Goal: Complete application form: Complete application form

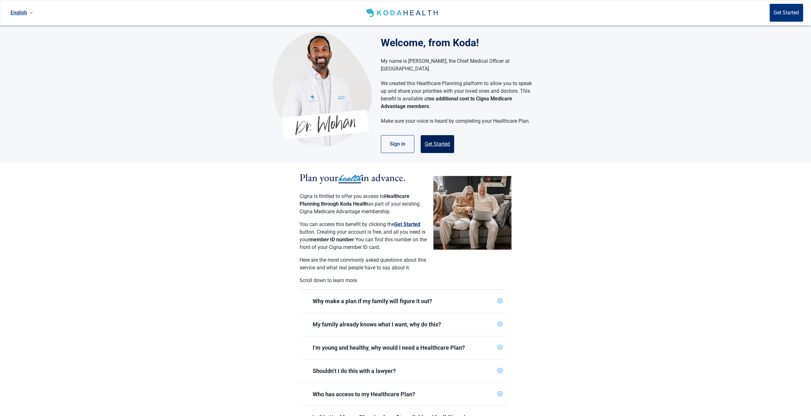
click at [432, 135] on button "Get Started" at bounding box center [437, 144] width 33 height 18
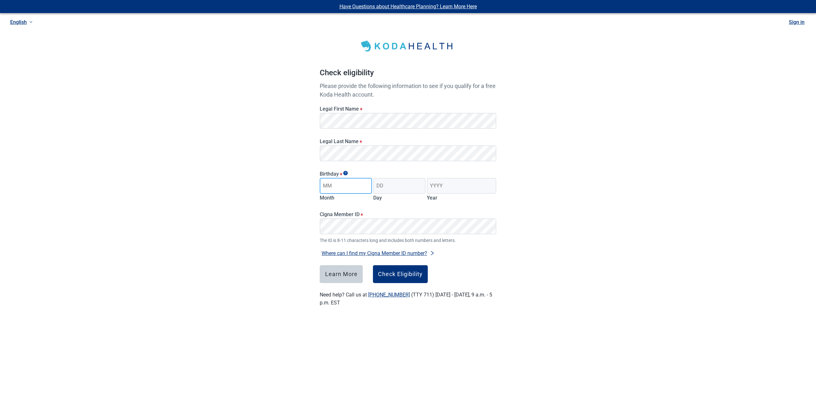
click at [359, 184] on input "Month" at bounding box center [346, 186] width 52 height 16
type input "[DATE]"
click at [386, 183] on input "Day" at bounding box center [399, 186] width 52 height 16
type input "19"
click at [448, 184] on input "Year" at bounding box center [461, 186] width 69 height 16
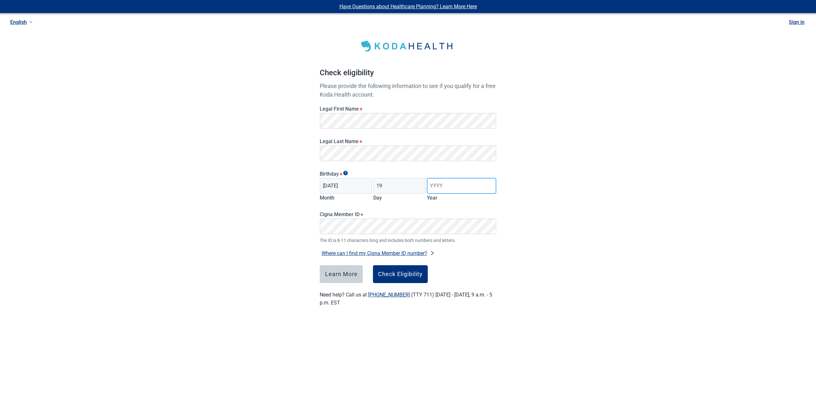
type input "1956"
click at [353, 189] on input "[DATE]" at bounding box center [346, 186] width 52 height 16
type input "09"
click at [406, 272] on div "Check Eligibility" at bounding box center [400, 274] width 45 height 6
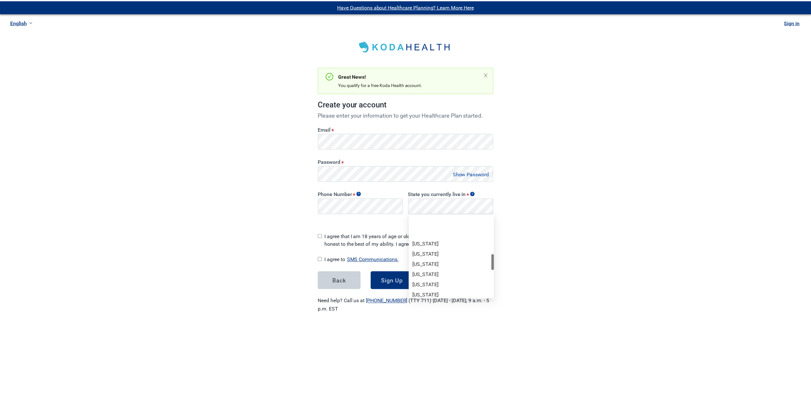
scroll to position [223, 0]
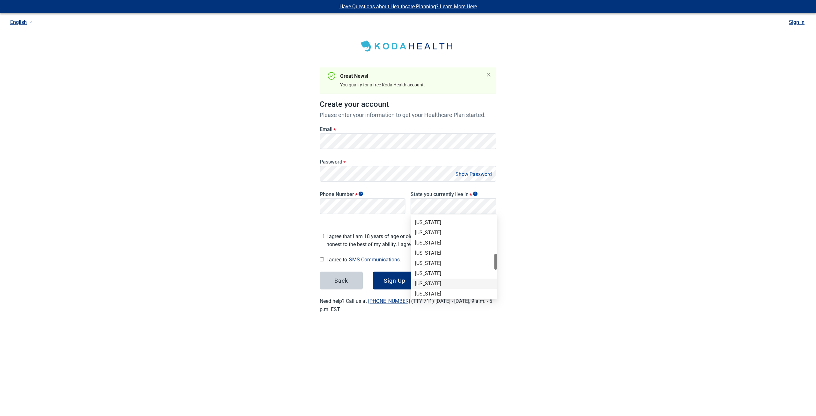
click at [425, 286] on div "[US_STATE]" at bounding box center [454, 283] width 78 height 7
click at [606, 285] on div "Have Questions about Healthcare Planning? Learn More Here English Sign in Great…" at bounding box center [408, 164] width 816 height 329
click at [323, 234] on input "I agree that I am 18 years of age or older and all of my responses are honest t…" at bounding box center [322, 236] width 4 height 4
checkbox input "true"
click at [320, 258] on input "I agree to SMS Communications." at bounding box center [322, 259] width 4 height 4
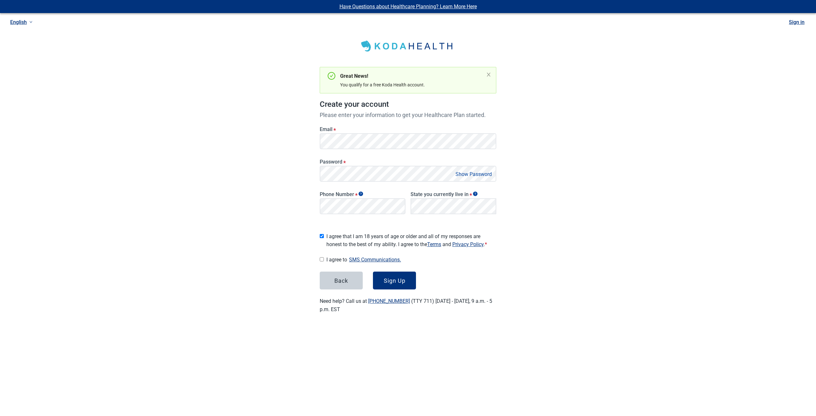
checkbox input "true"
click at [391, 282] on button "Sign Up" at bounding box center [394, 281] width 43 height 18
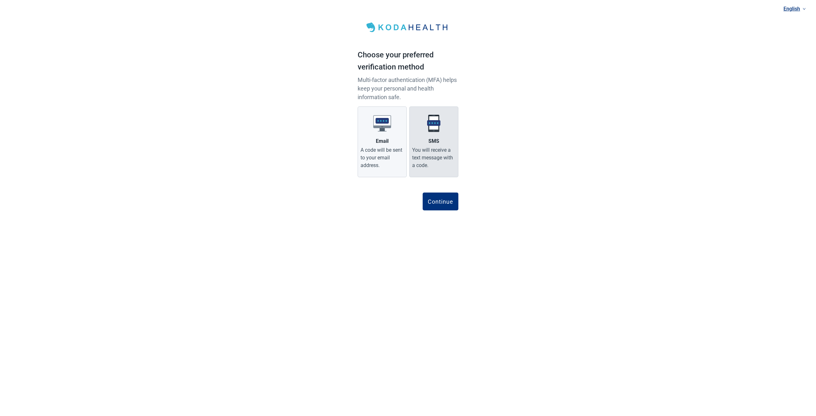
click at [418, 151] on div "You will receive a text message with a code." at bounding box center [433, 157] width 43 height 23
click at [0, 0] on input "SMS You will receive a text message with a code." at bounding box center [0, 0] width 0 height 0
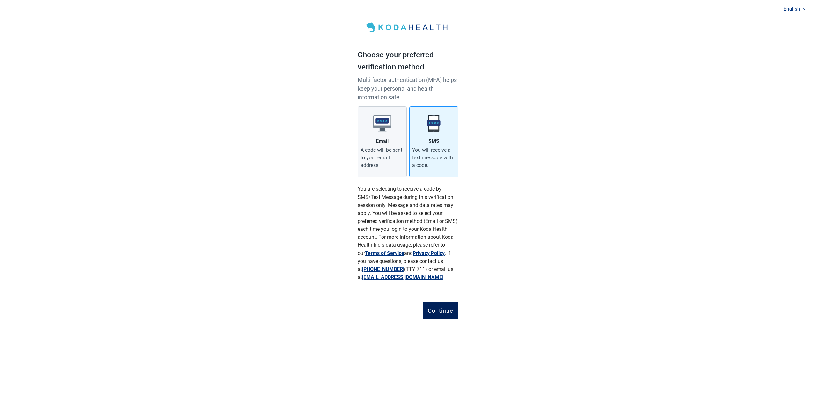
click at [435, 309] on div "Continue" at bounding box center [441, 310] width 26 height 6
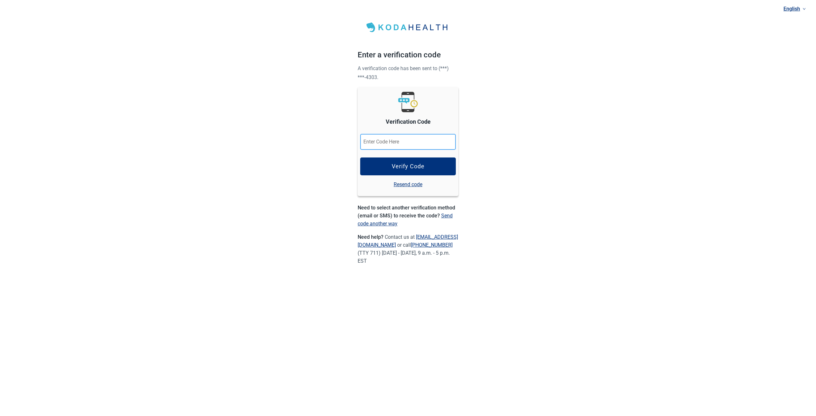
paste input "710942"
type input "710942"
click at [404, 160] on button "Verify Code" at bounding box center [408, 166] width 96 height 18
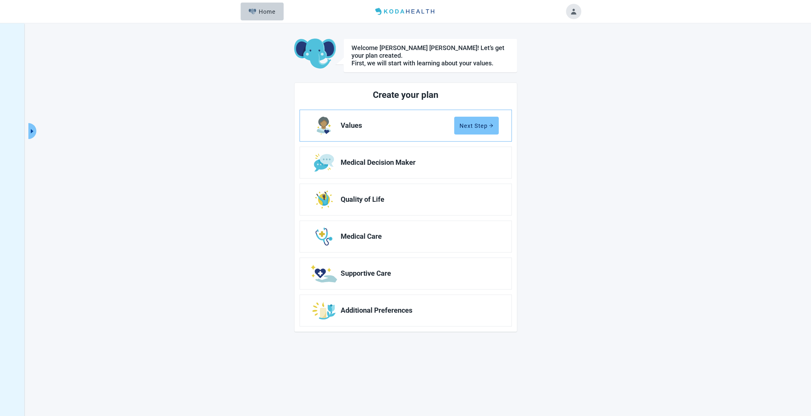
click at [477, 122] on div "Next Step" at bounding box center [477, 125] width 34 height 6
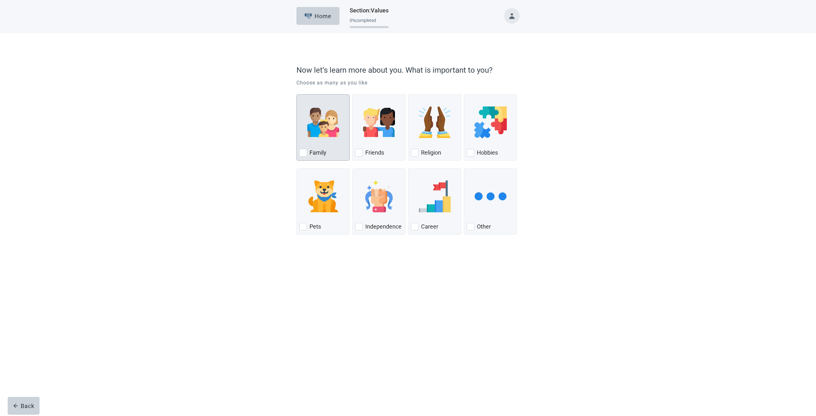
click at [302, 152] on div "Family, checkbox, not checked" at bounding box center [303, 153] width 8 height 8
click at [297, 95] on input "Family" at bounding box center [296, 94] width 0 height 0
checkbox input "true"
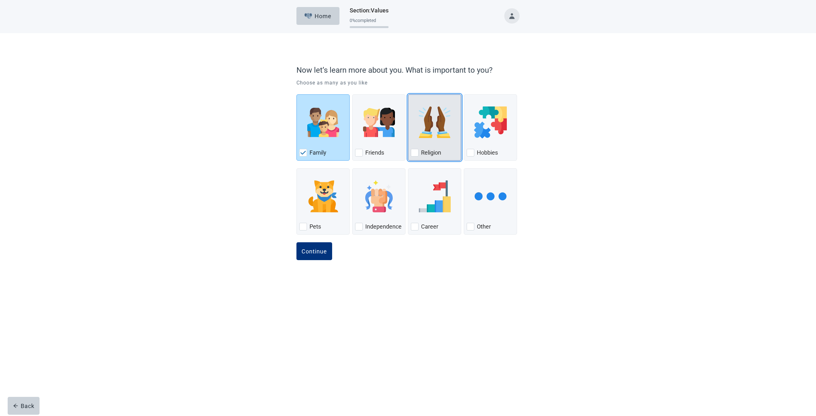
click at [415, 150] on div "Religion, checkbox, not checked" at bounding box center [415, 153] width 8 height 8
click at [408, 95] on input "Religion" at bounding box center [408, 94] width 0 height 0
checkbox input "true"
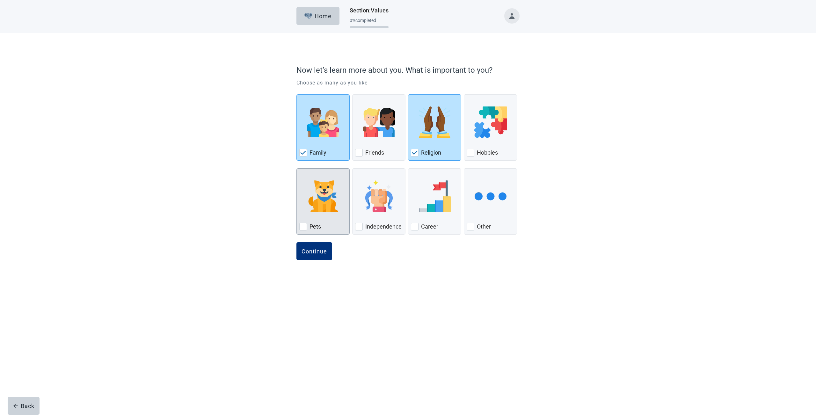
click at [305, 223] on div "Pets, checkbox, not checked" at bounding box center [303, 227] width 8 height 8
click at [297, 169] on input "Pets" at bounding box center [296, 168] width 0 height 0
checkbox input "true"
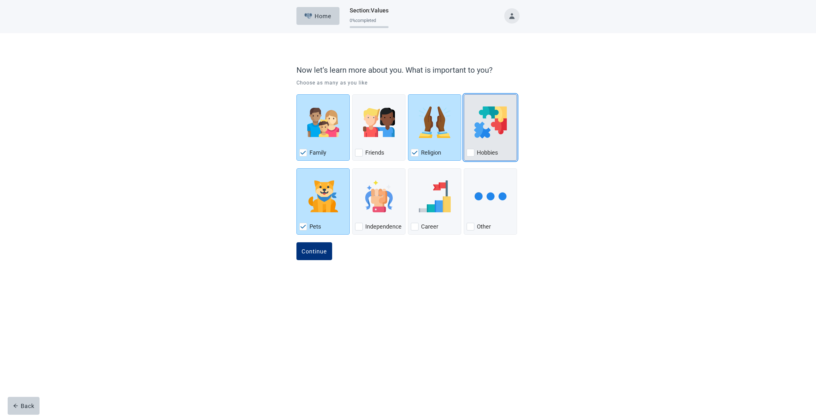
click at [470, 152] on div "Hobbies, checkbox, not checked" at bounding box center [471, 153] width 8 height 8
click at [464, 95] on input "Hobbies" at bounding box center [464, 94] width 0 height 0
checkbox input "true"
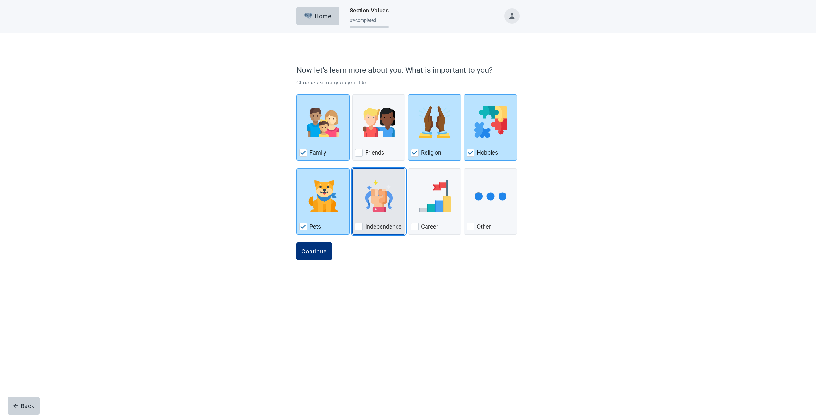
click at [358, 228] on div "Independence, checkbox, not checked" at bounding box center [359, 227] width 8 height 8
click at [353, 169] on input "Independence" at bounding box center [352, 168] width 0 height 0
checkbox input "true"
click at [323, 252] on div "Continue" at bounding box center [315, 251] width 26 height 6
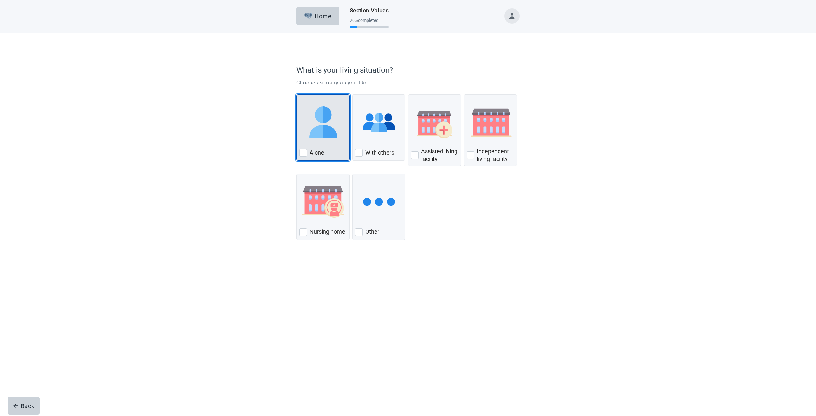
click at [304, 153] on div "Alone, checkbox, not checked" at bounding box center [303, 153] width 8 height 8
click at [297, 95] on input "Alone" at bounding box center [296, 94] width 0 height 0
checkbox input "true"
click at [314, 257] on div "Continue" at bounding box center [315, 256] width 26 height 6
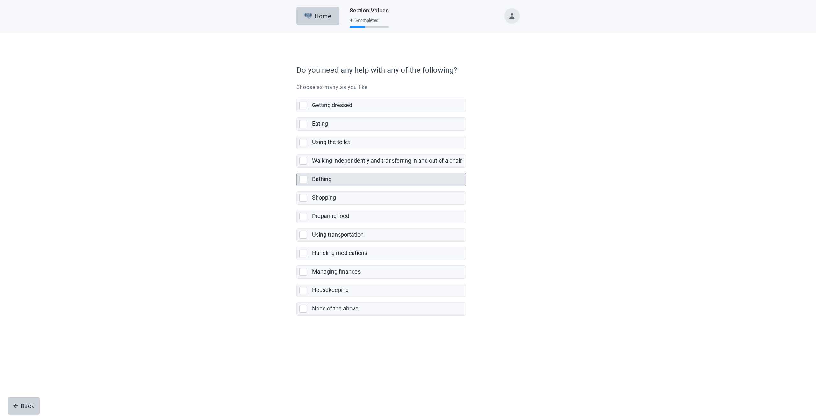
click at [302, 176] on div "Bathing, checkbox, not selected" at bounding box center [303, 180] width 8 height 8
click at [297, 168] on input "Bathing" at bounding box center [296, 168] width 0 height 0
checkbox input "true"
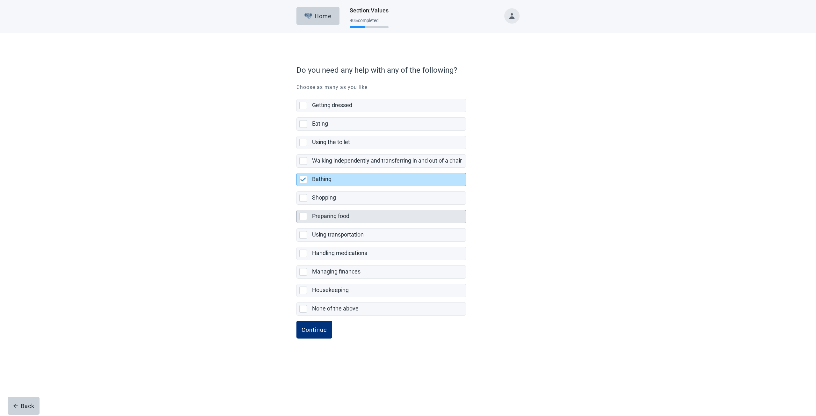
click at [302, 213] on div "Preparing food, checkbox, not selected" at bounding box center [303, 217] width 8 height 8
click at [297, 205] on input "Preparing food" at bounding box center [296, 205] width 0 height 0
checkbox input "true"
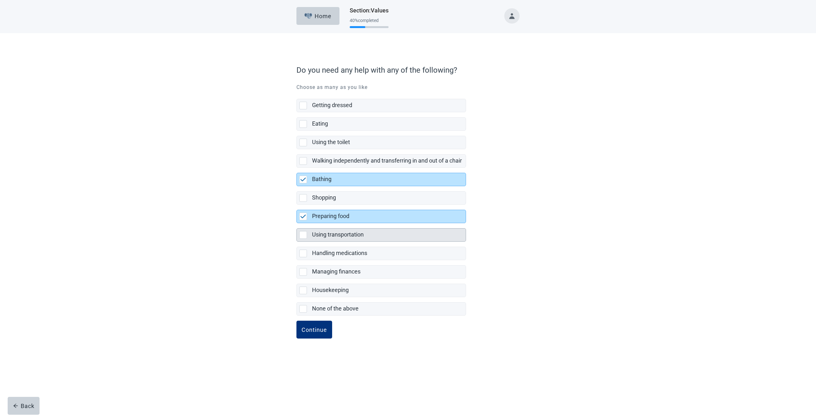
click at [303, 235] on div "Using transportation, checkbox, not selected" at bounding box center [303, 235] width 8 height 8
click at [297, 223] on input "Using transportation" at bounding box center [296, 223] width 0 height 0
checkbox input "true"
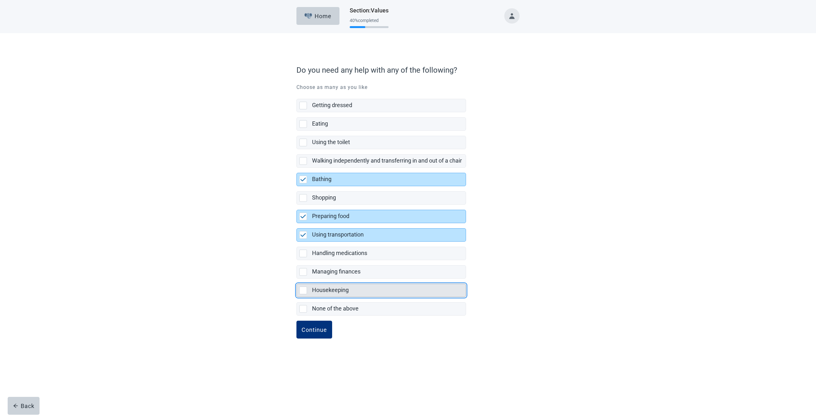
click at [301, 288] on div "Housekeeping, checkbox, not selected" at bounding box center [303, 291] width 8 height 8
click at [297, 279] on input "Housekeeping" at bounding box center [296, 279] width 0 height 0
checkbox input "true"
click at [310, 329] on div "Continue" at bounding box center [315, 329] width 26 height 6
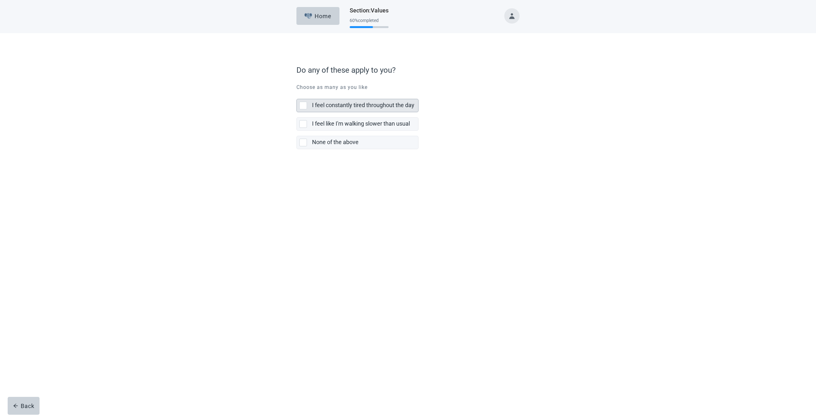
click at [301, 107] on div "I feel constantly tired throughout the day, checkbox, not selected" at bounding box center [303, 106] width 8 height 8
click at [297, 94] on input "I feel constantly tired throughout the day" at bounding box center [296, 94] width 0 height 0
checkbox input "true"
click at [308, 160] on div "Continue" at bounding box center [315, 163] width 26 height 6
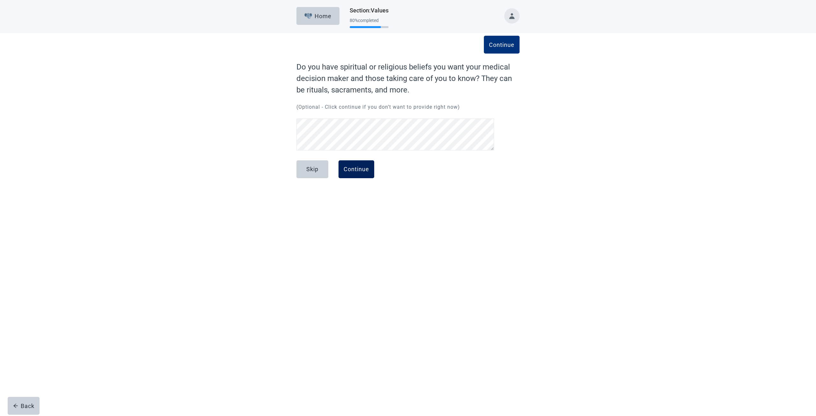
click at [360, 164] on button "Continue" at bounding box center [357, 169] width 36 height 18
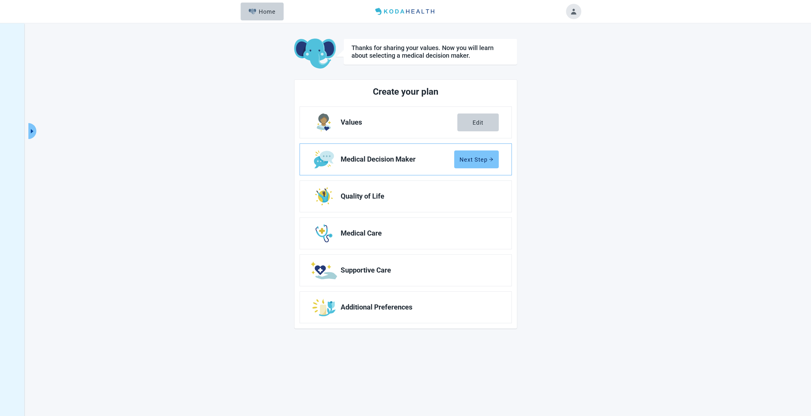
click at [476, 160] on div "Next Step" at bounding box center [477, 159] width 34 height 6
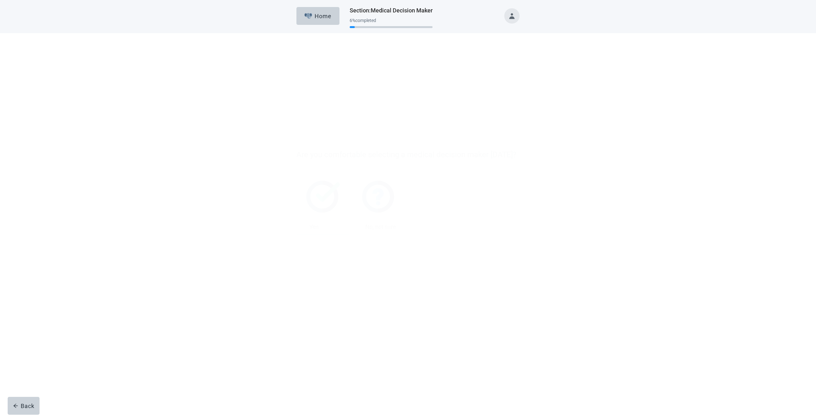
click at [302, 141] on div "Yes, checkbox, not checked" at bounding box center [303, 143] width 8 height 8
click at [297, 84] on input "Yes" at bounding box center [296, 84] width 0 height 0
checkbox input "true"
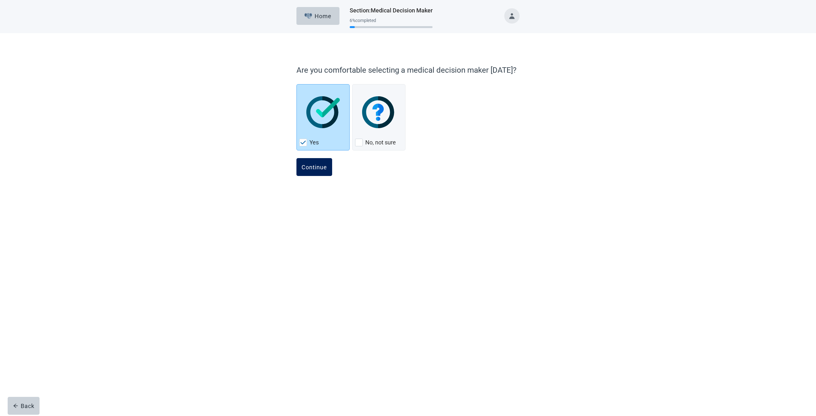
click at [313, 168] on div "Continue" at bounding box center [315, 167] width 26 height 6
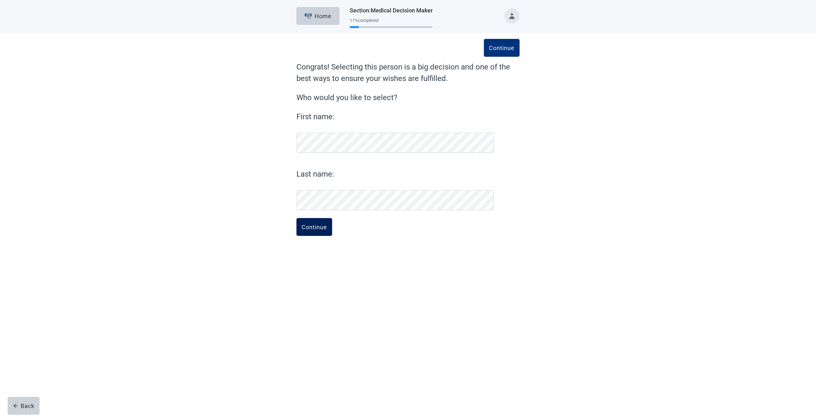
click at [313, 225] on div "Continue" at bounding box center [315, 227] width 26 height 6
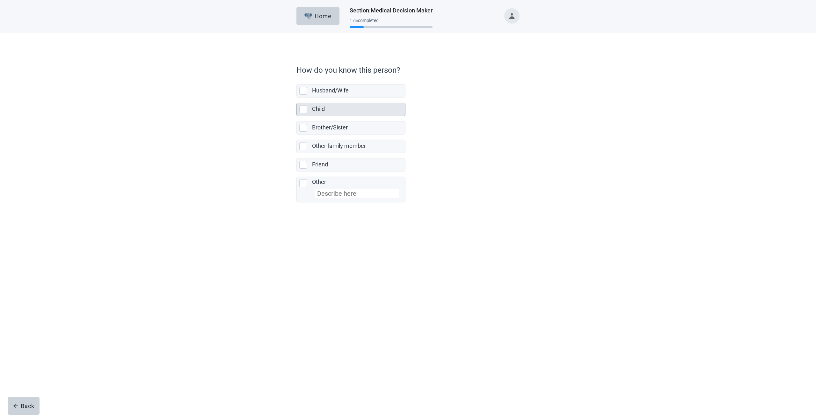
click at [304, 107] on div "Child, checkbox, not selected" at bounding box center [303, 110] width 8 height 8
click at [297, 98] on input "Child" at bounding box center [296, 98] width 0 height 0
checkbox input "true"
click at [318, 213] on div "Continue" at bounding box center [315, 216] width 26 height 6
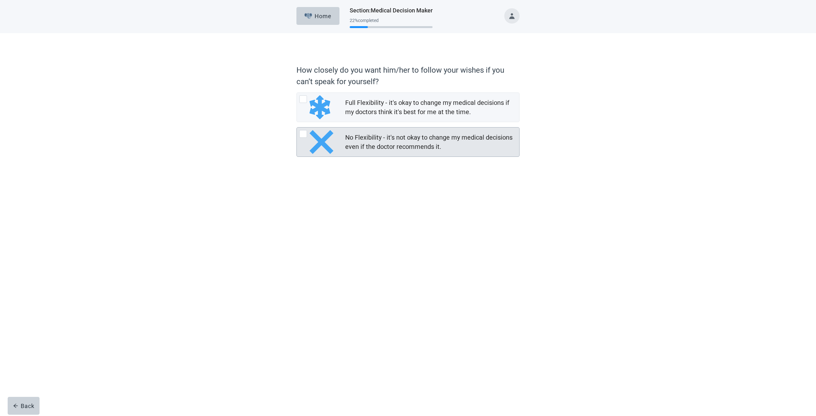
click at [307, 133] on div "No Flexibility - it's not okay to change my medical decisions even if the docto…" at bounding box center [303, 134] width 8 height 8
click at [297, 128] on input "No Flexibility - it's not okay to change my medical decisions even if the docto…" at bounding box center [296, 127] width 0 height 0
radio input "true"
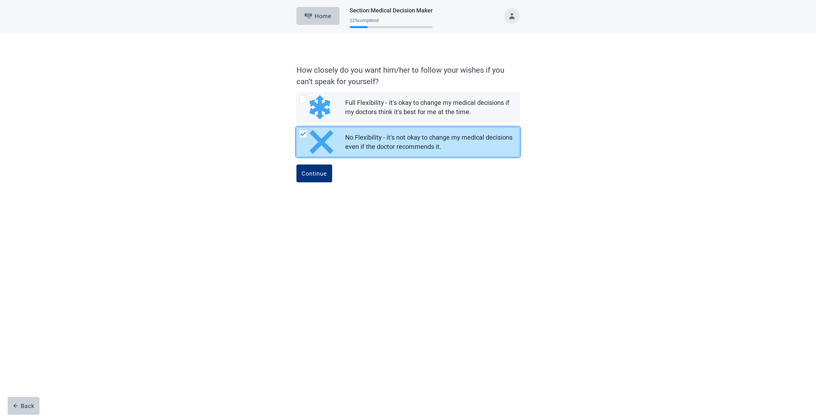
click at [307, 132] on div "No Flexibility - it's not okay to change my medical decisions even if the docto…" at bounding box center [317, 142] width 36 height 24
click at [297, 128] on input "No Flexibility - it's not okay to change my medical decisions even if the docto…" at bounding box center [296, 127] width 0 height 0
click at [304, 132] on img "No Flexibility - it's not okay to change my medical decisions even if the docto…" at bounding box center [303, 134] width 6 height 4
click at [297, 128] on input "No Flexibility - it's not okay to change my medical decisions even if the docto…" at bounding box center [296, 127] width 0 height 0
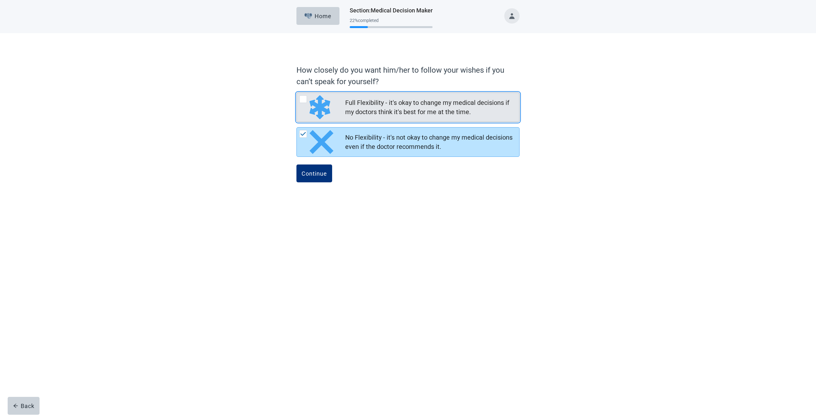
click at [303, 100] on div "Full Flexibility - it's okay to change my medical decisions if my doctors think…" at bounding box center [303, 99] width 8 height 8
click at [297, 93] on input "Full Flexibility - it's okay to change my medical decisions if my doctors think…" at bounding box center [296, 92] width 0 height 0
radio input "true"
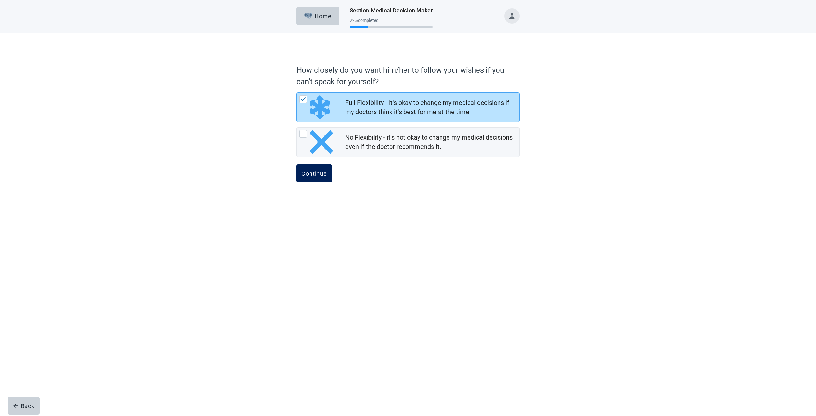
click at [314, 168] on button "Continue" at bounding box center [314, 173] width 36 height 18
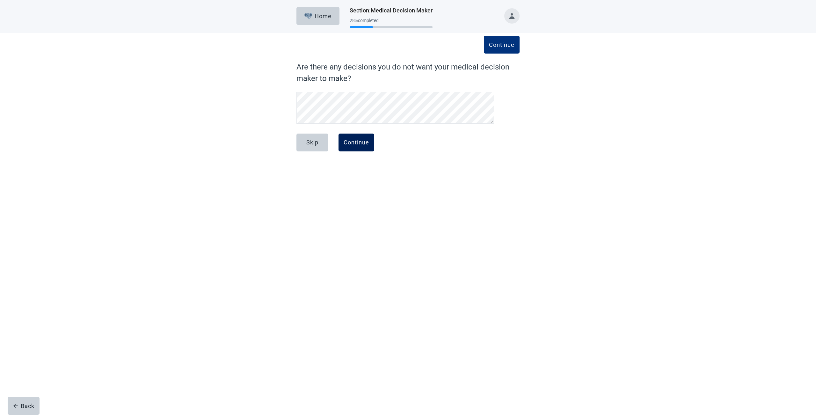
click at [358, 140] on div "Continue" at bounding box center [357, 142] width 26 height 6
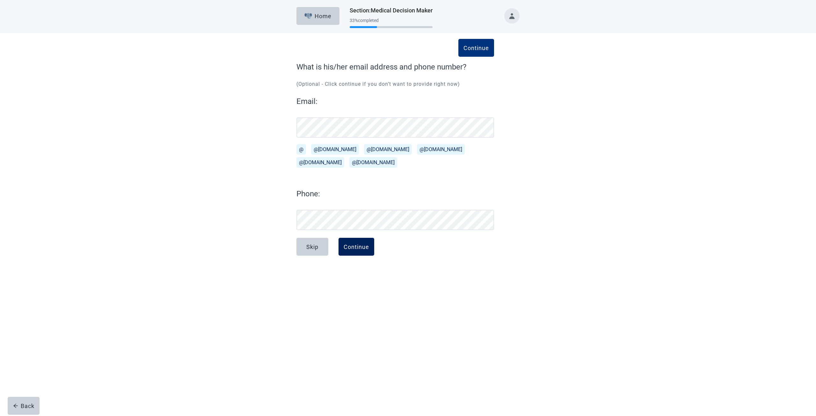
click at [352, 246] on div "Continue" at bounding box center [357, 247] width 26 height 6
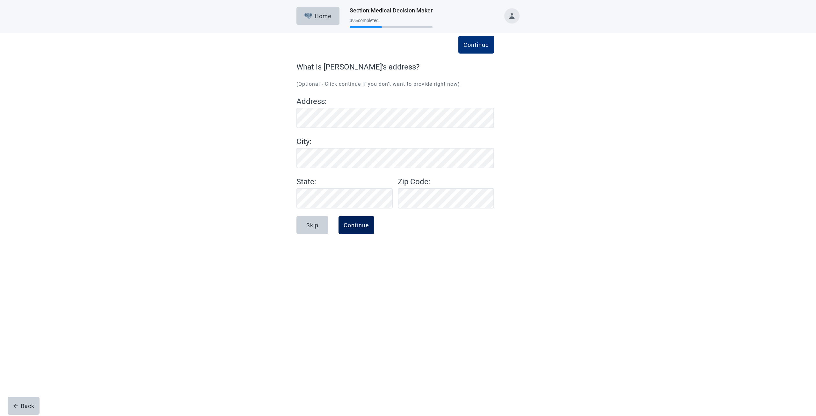
click at [351, 230] on button "Continue" at bounding box center [357, 225] width 36 height 18
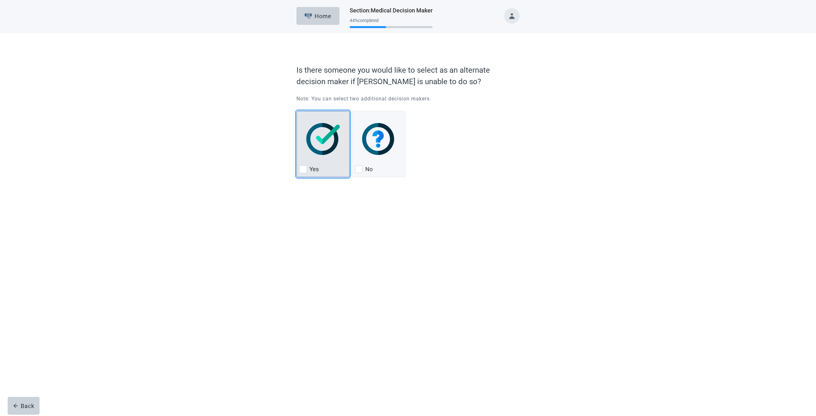
click at [303, 171] on div "Yes, checkbox, not checked" at bounding box center [303, 169] width 8 height 8
click at [297, 111] on input "Yes" at bounding box center [296, 111] width 0 height 0
checkbox input "true"
click at [319, 196] on div "Continue" at bounding box center [315, 194] width 26 height 6
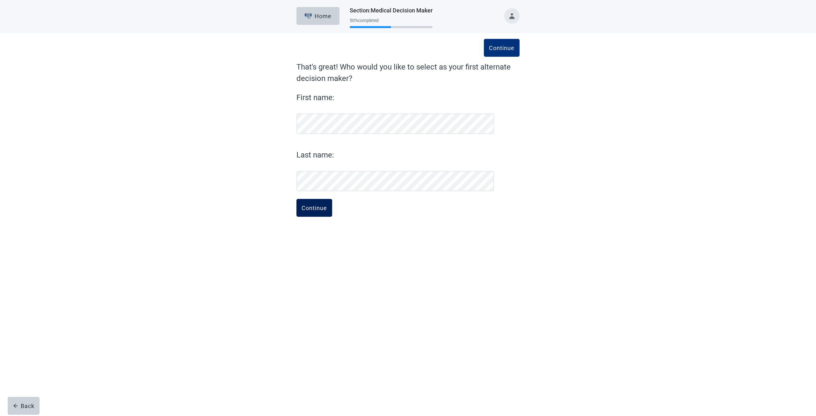
click at [305, 206] on div "Continue" at bounding box center [315, 208] width 26 height 6
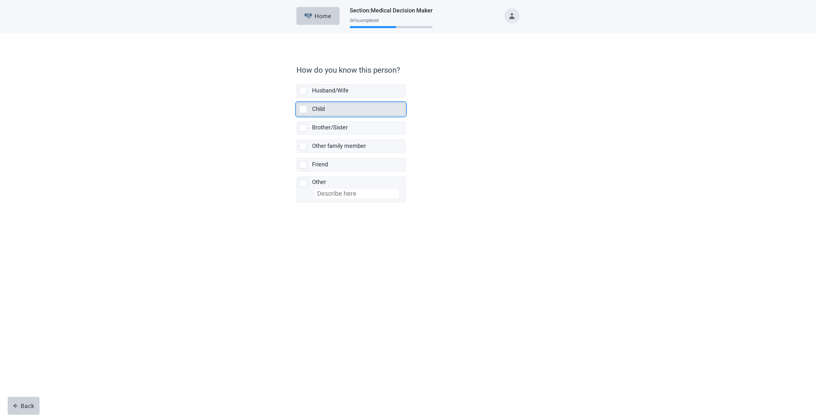
click at [304, 107] on div "Child, checkbox, not selected" at bounding box center [303, 110] width 8 height 8
click at [297, 98] on input "Child" at bounding box center [296, 98] width 0 height 0
checkbox input "true"
click at [315, 209] on button "Continue" at bounding box center [314, 217] width 36 height 18
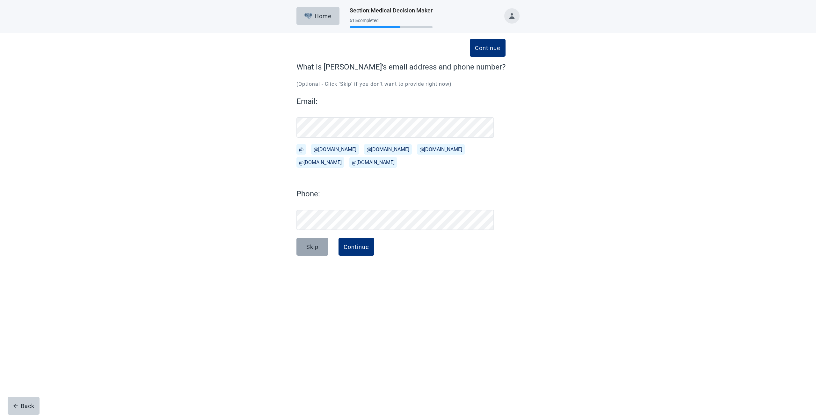
click at [317, 243] on button "Skip" at bounding box center [312, 247] width 32 height 18
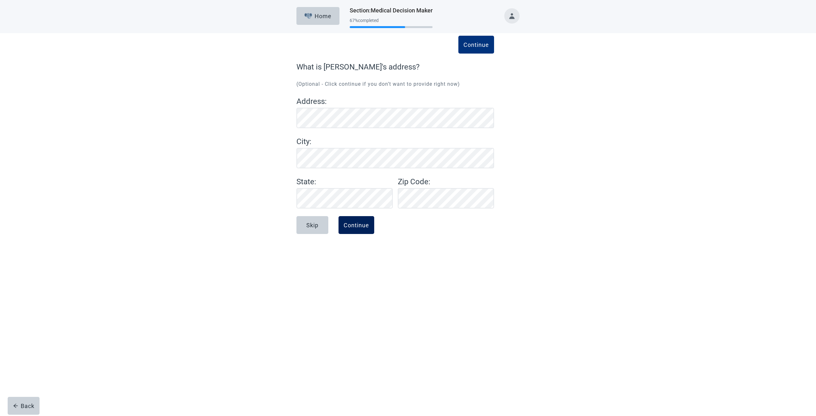
click at [354, 224] on div "Continue" at bounding box center [357, 225] width 26 height 6
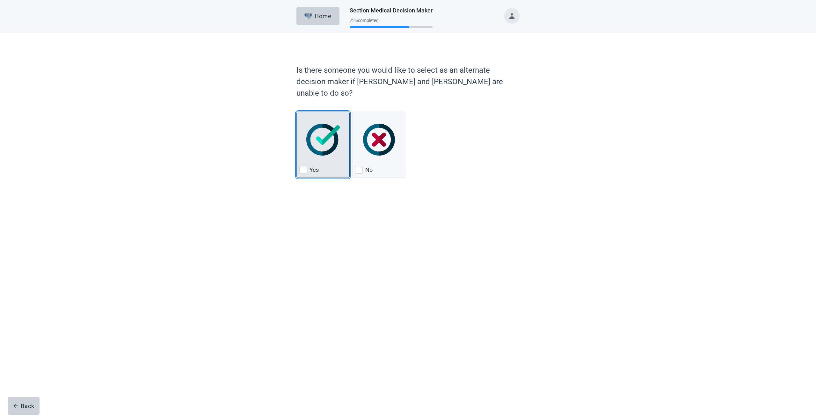
click at [303, 166] on div "Yes, checkbox, not checked" at bounding box center [303, 170] width 8 height 8
click at [297, 112] on input "Yes" at bounding box center [296, 112] width 0 height 0
checkbox input "true"
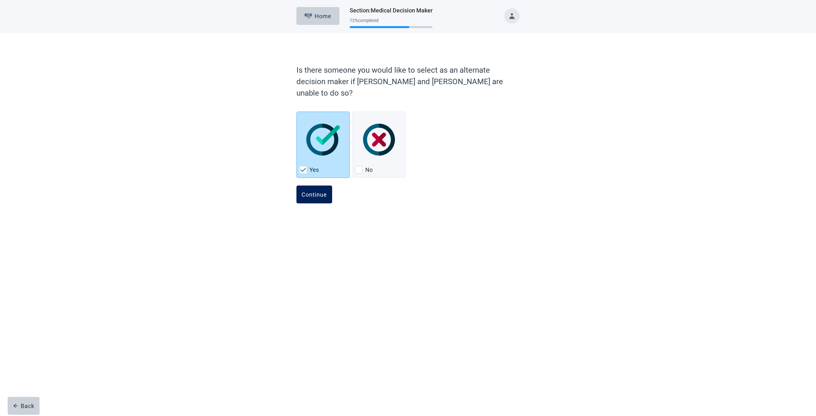
click at [310, 191] on div "Continue" at bounding box center [315, 194] width 26 height 6
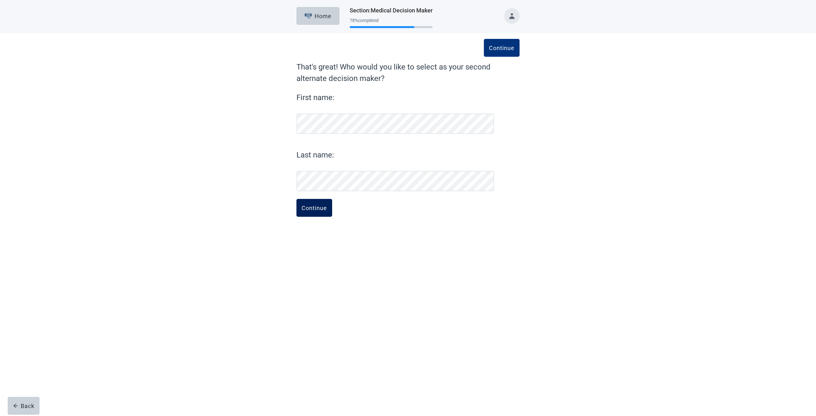
click at [312, 209] on div "Continue" at bounding box center [315, 208] width 26 height 6
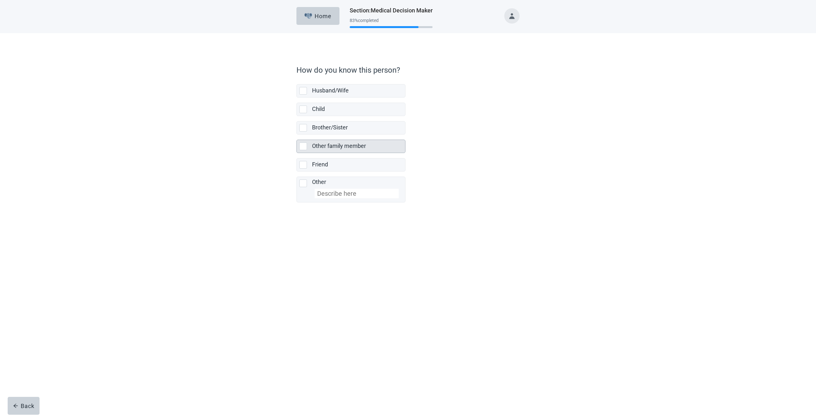
click at [303, 142] on div "Other family member, checkbox, not selected" at bounding box center [303, 146] width 8 height 8
click at [297, 135] on input "Other family member" at bounding box center [296, 135] width 0 height 0
checkbox input "true"
click at [317, 211] on button "Continue" at bounding box center [314, 217] width 36 height 18
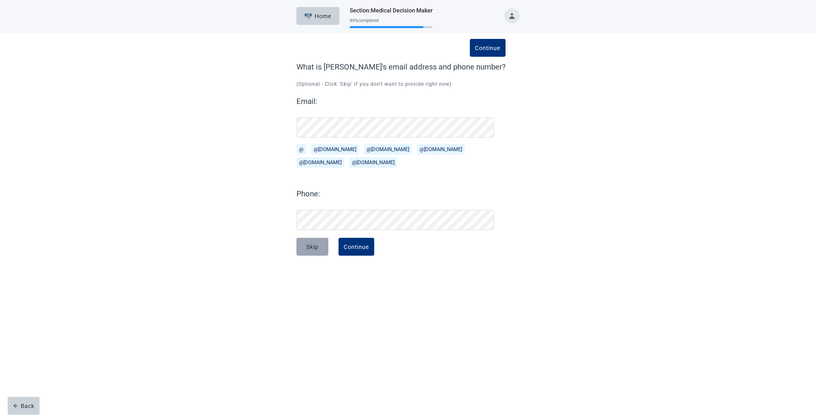
click at [314, 246] on div "Skip" at bounding box center [312, 247] width 12 height 6
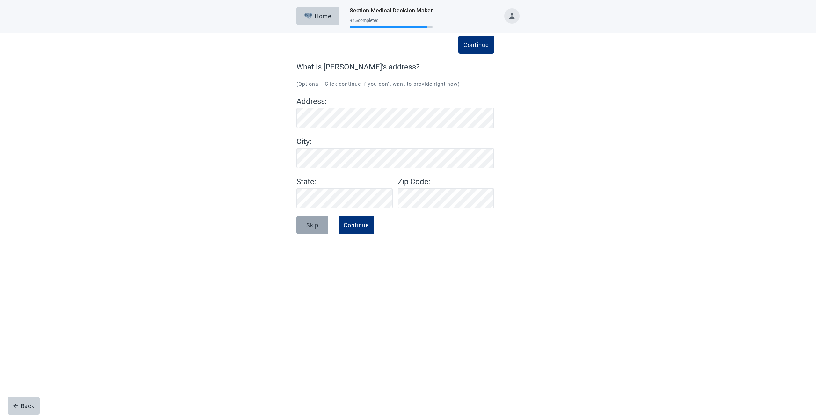
click at [317, 225] on div "Skip" at bounding box center [312, 225] width 12 height 6
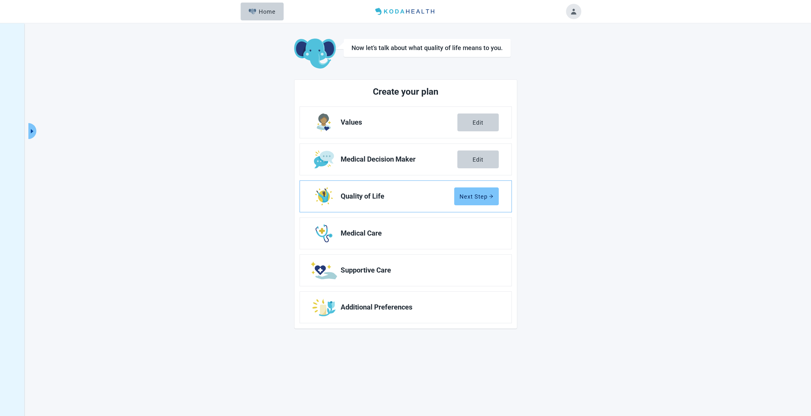
click at [477, 195] on div "Next Step" at bounding box center [477, 196] width 34 height 6
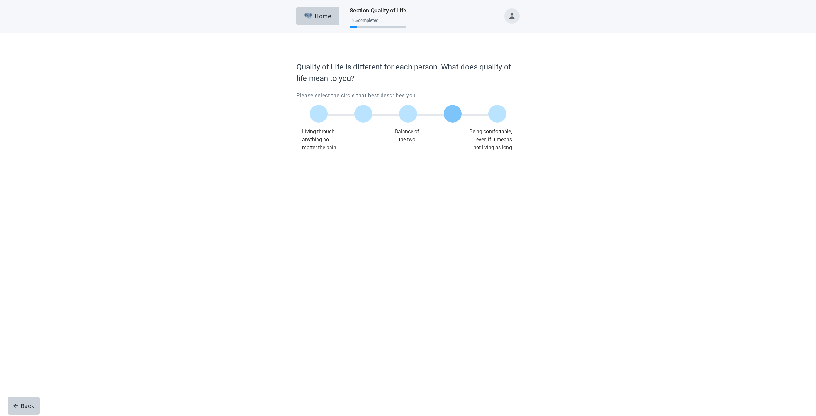
click at [455, 113] on label "Main content" at bounding box center [453, 114] width 18 height 18
click at [453, 114] on input "Quality of life scale: 75 out of 100. 75% between extremes" at bounding box center [453, 114] width 0 height 0
click at [319, 166] on div "Continue" at bounding box center [315, 164] width 26 height 6
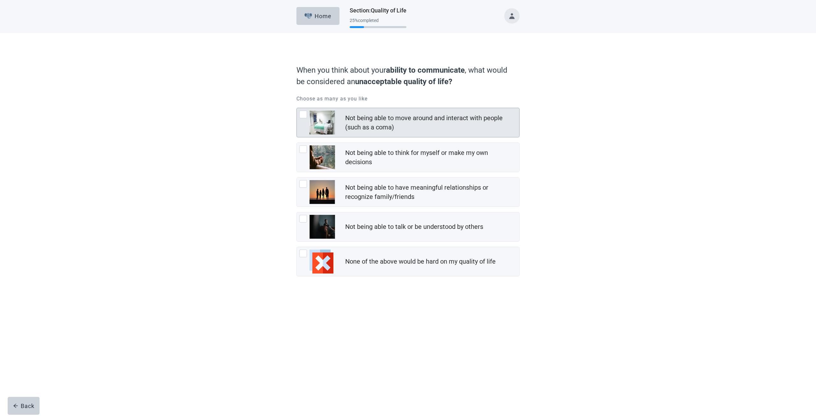
click at [300, 114] on div "Not being able to move around and interact with people (such as a coma), checkb…" at bounding box center [303, 115] width 8 height 8
click at [297, 108] on input "Not being able to move around and interact with people (such as a coma)" at bounding box center [296, 108] width 0 height 0
checkbox input "true"
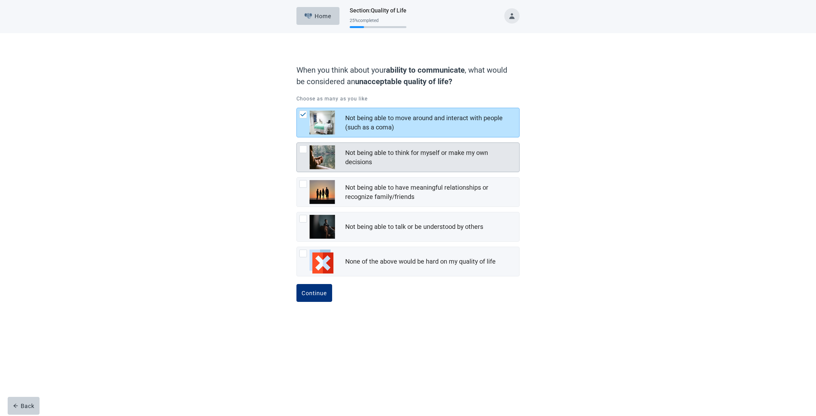
click at [301, 148] on div "Not being able to think for myself or make my own decisions, checkbox, not chec…" at bounding box center [303, 149] width 8 height 8
click at [297, 143] on input "Not being able to think for myself or make my own decisions" at bounding box center [296, 142] width 0 height 0
checkbox input "true"
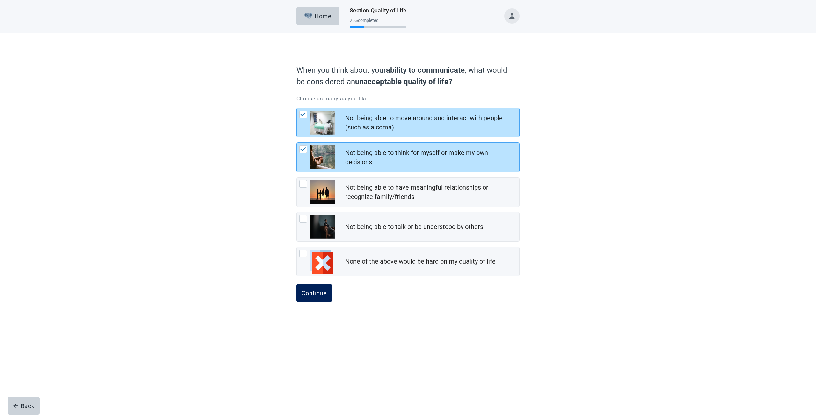
click at [309, 290] on div "Continue" at bounding box center [315, 293] width 26 height 6
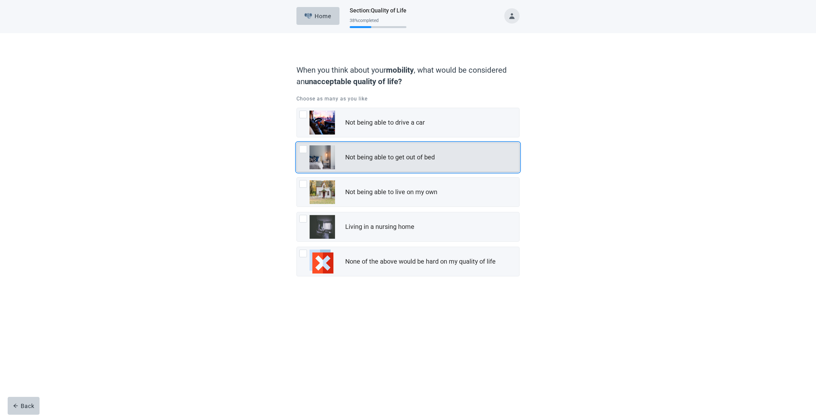
click at [302, 151] on div "Not being able to get out of bed, checkbox, not checked" at bounding box center [303, 149] width 8 height 8
click at [297, 143] on input "Not being able to get out of bed" at bounding box center [296, 142] width 0 height 0
checkbox input "true"
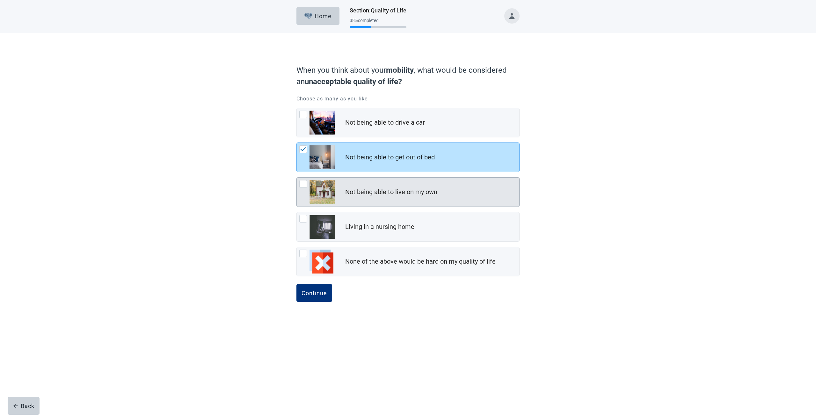
click at [300, 186] on div "Not being able to live on my own, checkbox, not checked" at bounding box center [303, 184] width 8 height 8
click at [297, 178] on input "Not being able to live on my own" at bounding box center [296, 177] width 0 height 0
checkbox input "true"
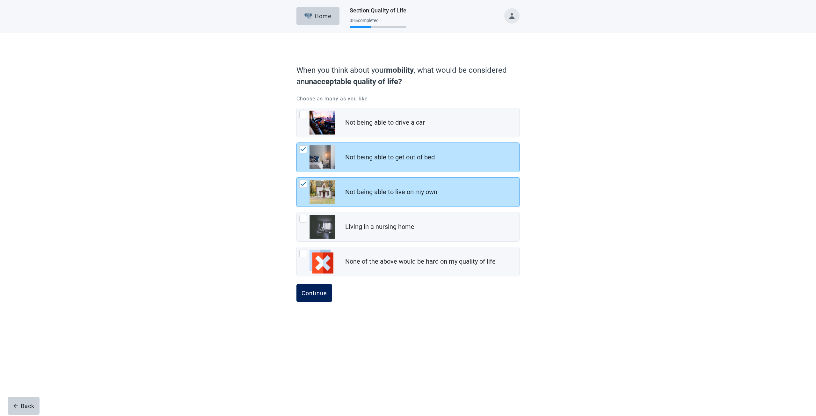
click at [319, 290] on div "Continue" at bounding box center [315, 293] width 26 height 6
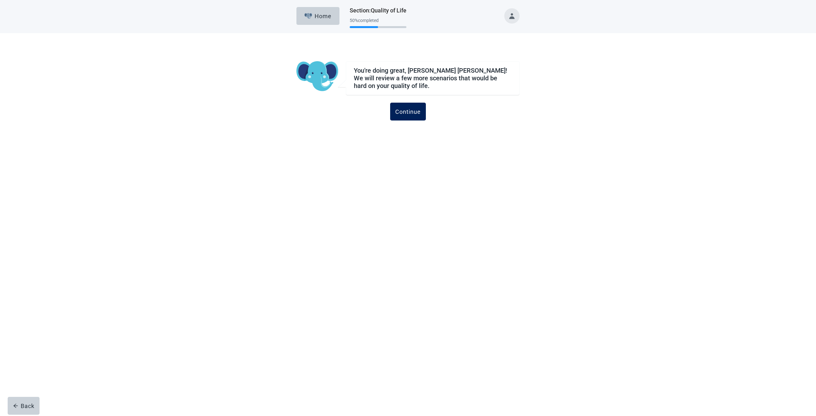
click at [407, 110] on div "Continue" at bounding box center [408, 111] width 26 height 6
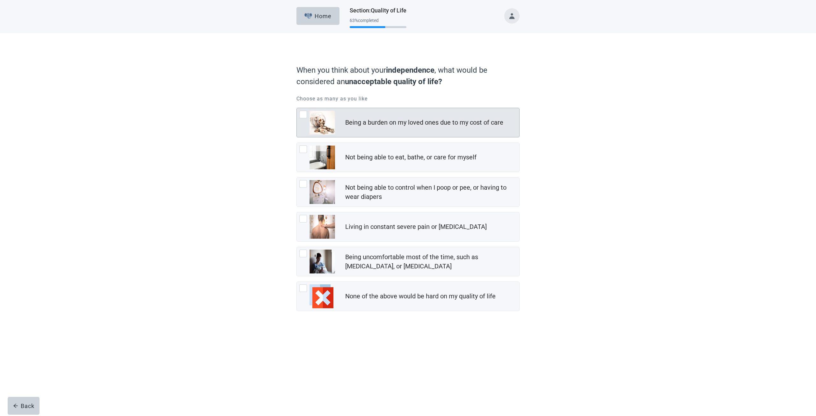
click at [304, 113] on div "Being a burden on my loved ones due to my cost of care, checkbox, not checked" at bounding box center [303, 115] width 8 height 8
click at [297, 108] on input "Being a burden on my loved ones due to my cost of care" at bounding box center [296, 108] width 0 height 0
checkbox input "true"
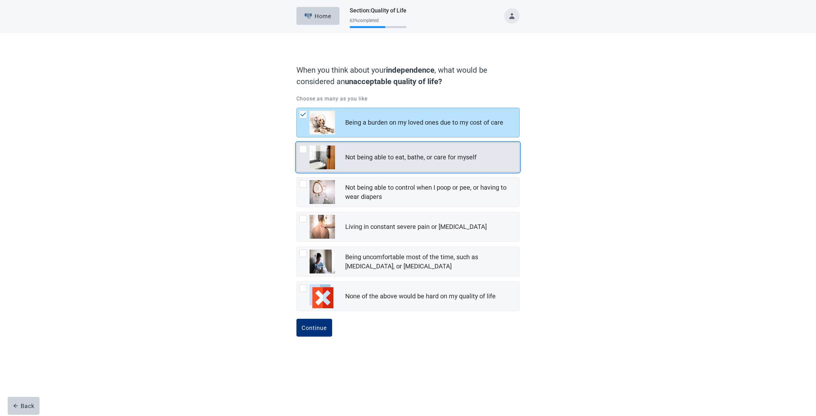
click at [302, 149] on div "Not being able to eat, bathe, or care for myself, checkbox, not checked" at bounding box center [303, 149] width 8 height 8
click at [297, 143] on input "Not being able to eat, bathe, or care for myself" at bounding box center [296, 142] width 0 height 0
checkbox input "true"
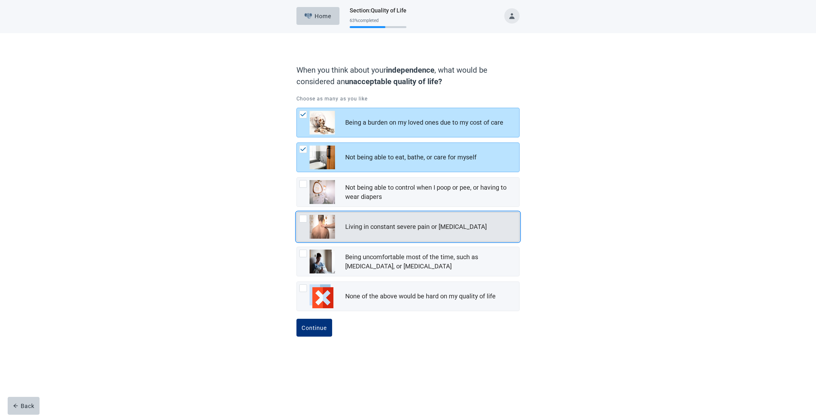
click at [302, 216] on div "Living in constant severe pain or shortness of breath, checkbox, not checked" at bounding box center [303, 219] width 8 height 8
click at [297, 212] on input "Living in constant severe pain or [MEDICAL_DATA]" at bounding box center [296, 212] width 0 height 0
checkbox input "true"
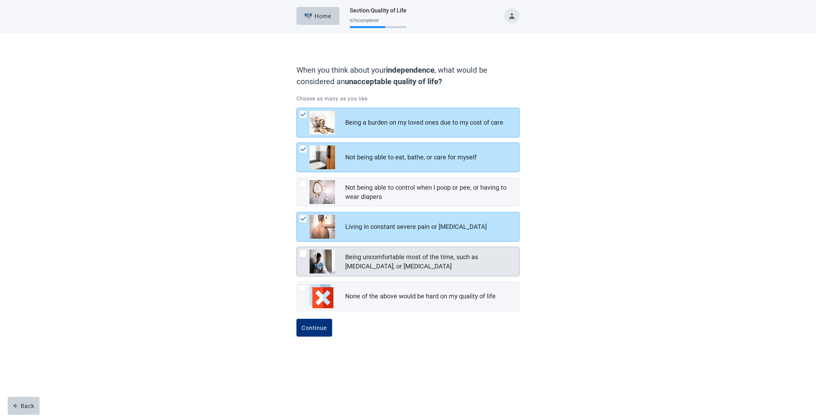
click at [305, 251] on div "Being uncomfortable most of the time, such as nausea, vomiting, or diarrhea, ch…" at bounding box center [303, 254] width 8 height 8
click at [297, 247] on input "Being uncomfortable most of the time, such as [MEDICAL_DATA], or [MEDICAL_DATA]" at bounding box center [296, 247] width 0 height 0
checkbox input "true"
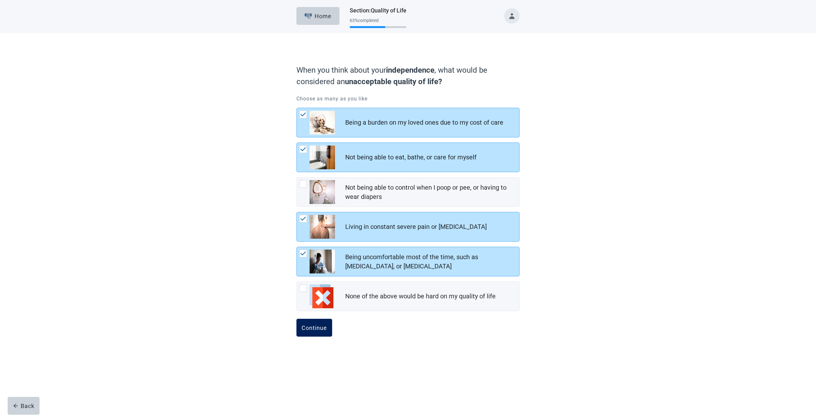
click at [306, 321] on button "Continue" at bounding box center [314, 328] width 36 height 18
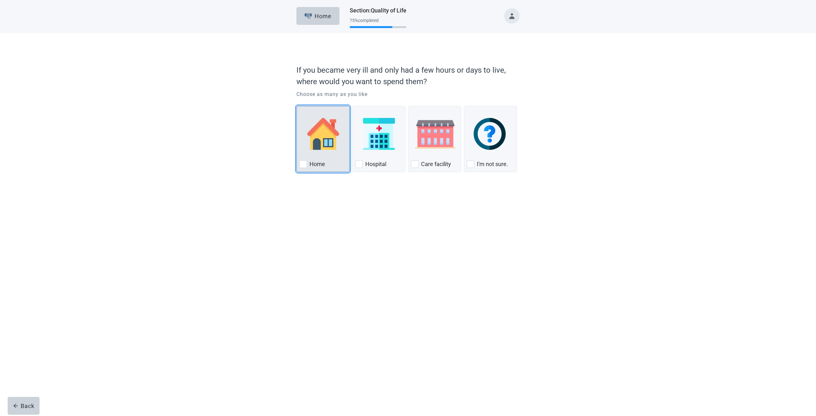
click at [302, 162] on div "Home, checkbox, not checked" at bounding box center [303, 164] width 8 height 8
click at [297, 106] on input "Home" at bounding box center [296, 106] width 0 height 0
checkbox input "true"
click at [317, 186] on div "Continue" at bounding box center [315, 189] width 26 height 6
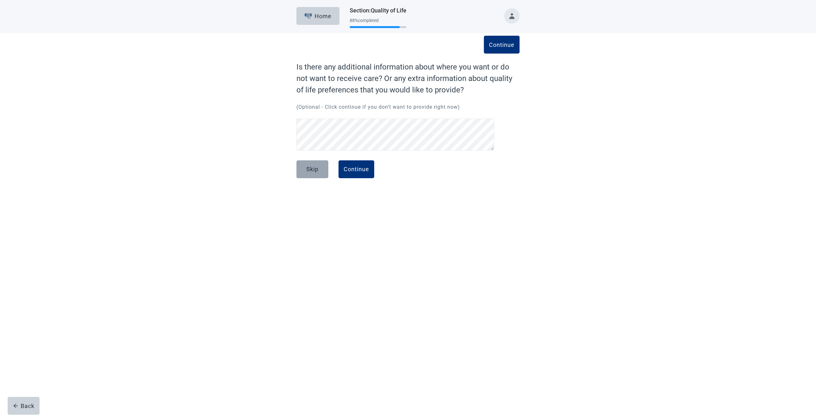
click at [309, 171] on div "Skip" at bounding box center [312, 169] width 12 height 6
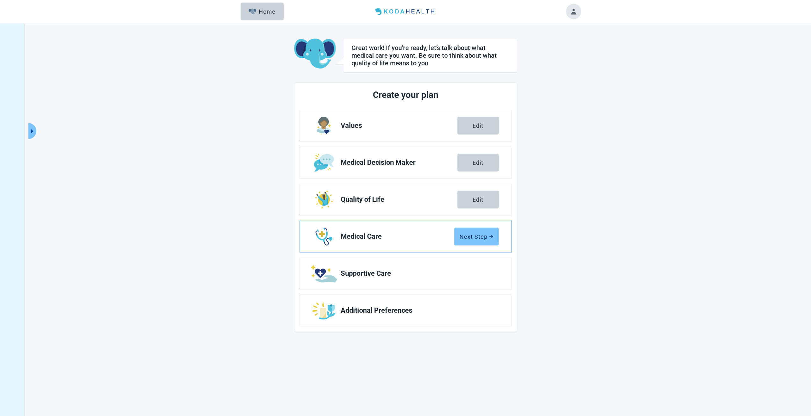
click at [467, 233] on div "Next Step" at bounding box center [477, 236] width 34 height 6
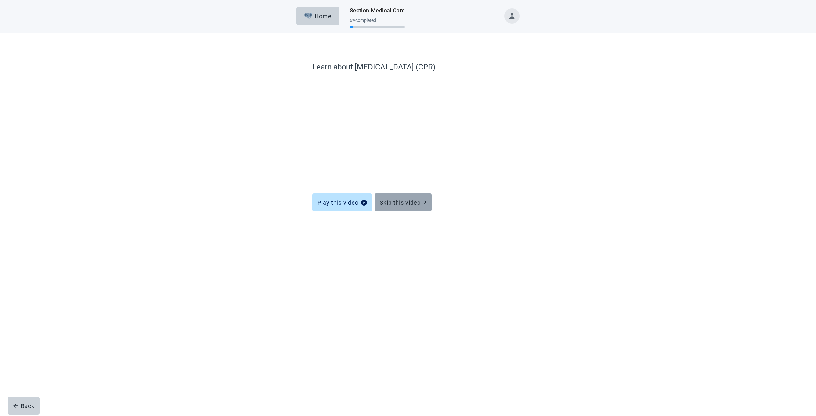
click at [394, 201] on div "Skip this video" at bounding box center [403, 202] width 47 height 6
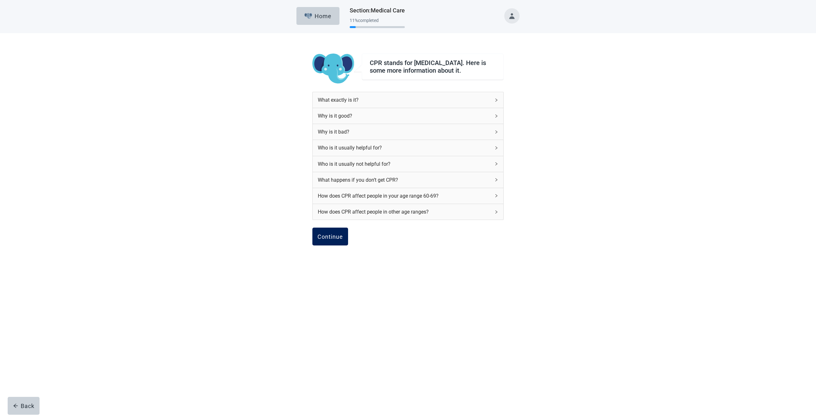
click at [332, 234] on button "Continue" at bounding box center [330, 237] width 36 height 18
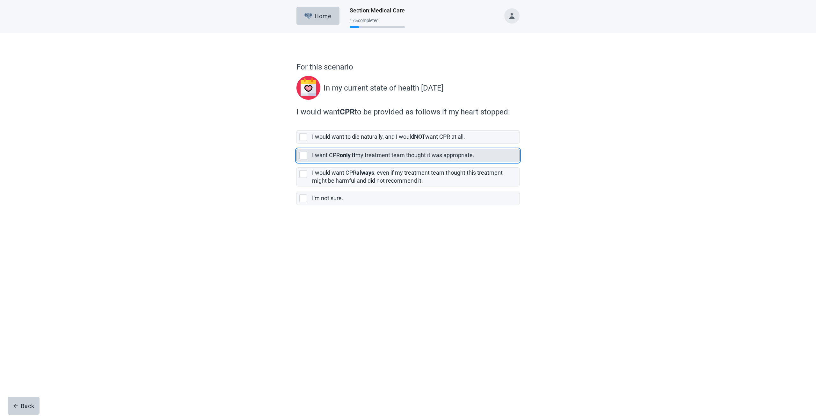
click at [301, 152] on div "[object Object], checkbox, not selected" at bounding box center [303, 156] width 8 height 8
click at [297, 144] on input "I want CPR only if my treatment team thought it was appropriate." at bounding box center [296, 144] width 0 height 0
checkbox input "true"
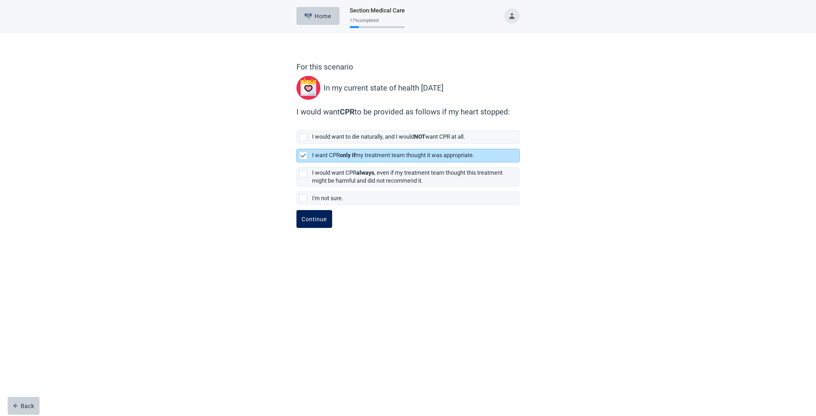
click at [314, 212] on button "Continue" at bounding box center [314, 219] width 36 height 18
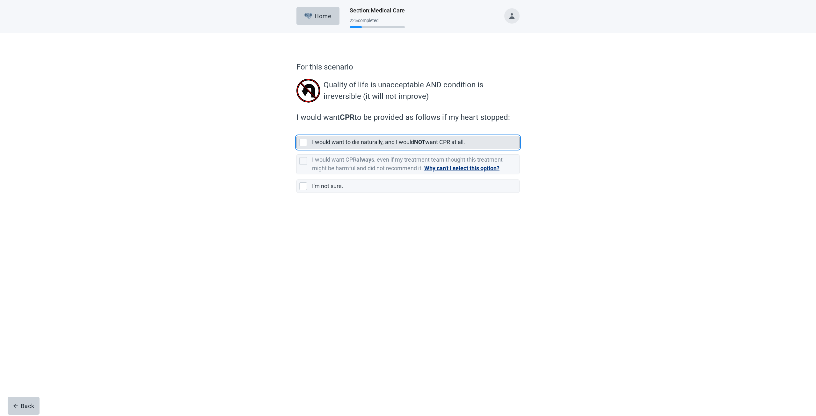
click at [303, 141] on div "[object Object], checkbox, not selected" at bounding box center [303, 143] width 8 height 8
click at [297, 131] on input "I would want to die naturally, and I would NOT want CPR at all." at bounding box center [296, 131] width 0 height 0
checkbox input "true"
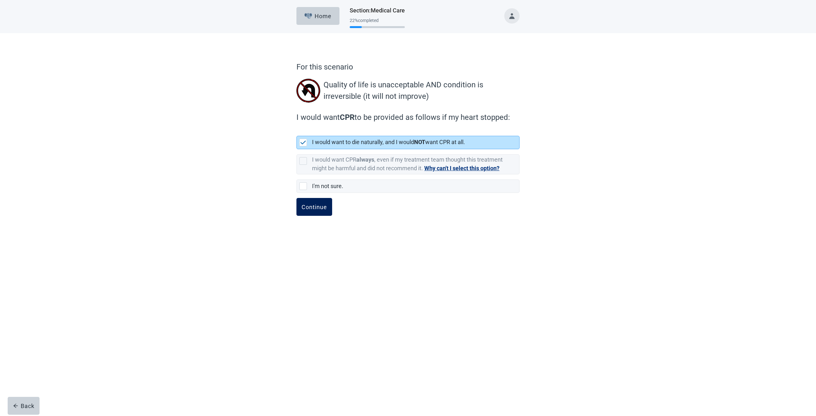
click at [316, 208] on div "Continue" at bounding box center [315, 207] width 26 height 6
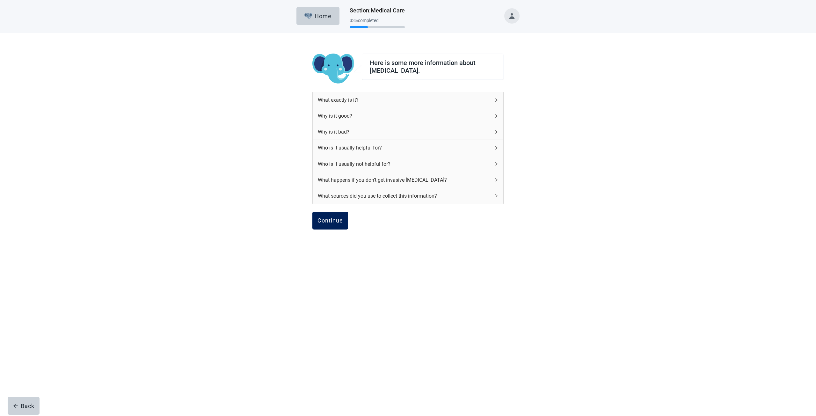
click at [323, 218] on div "Continue" at bounding box center [330, 220] width 26 height 6
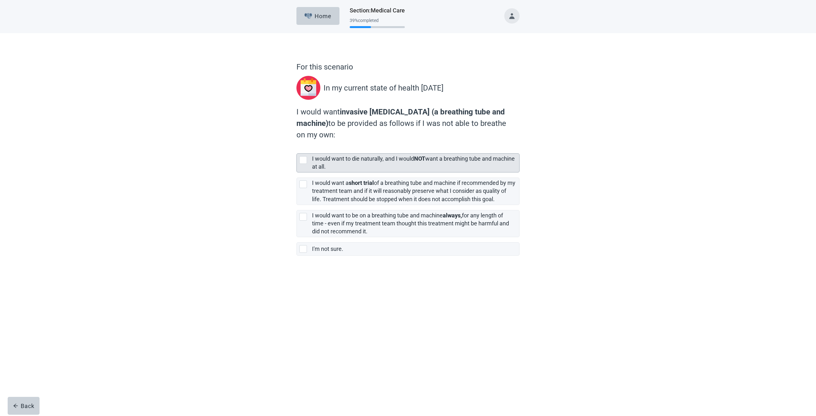
click at [302, 157] on div "[object Object], checkbox, not selected" at bounding box center [303, 160] width 8 height 8
click at [297, 149] on input "I would want to die naturally, and I would NOT want a breathing tube and machin…" at bounding box center [296, 148] width 0 height 0
checkbox input "true"
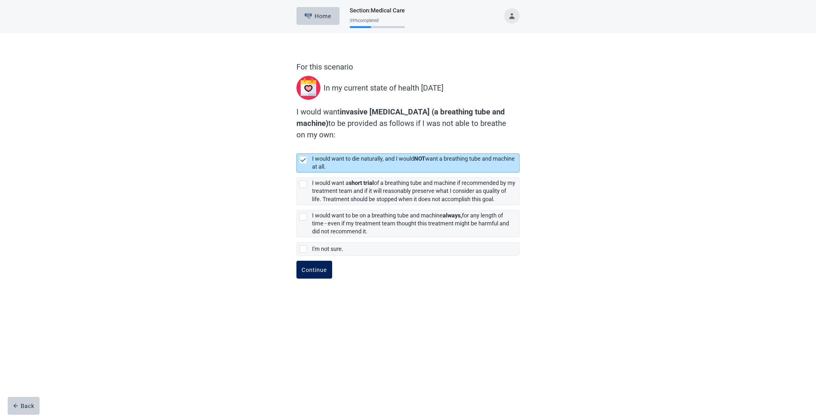
click at [307, 268] on div "Continue" at bounding box center [315, 269] width 26 height 6
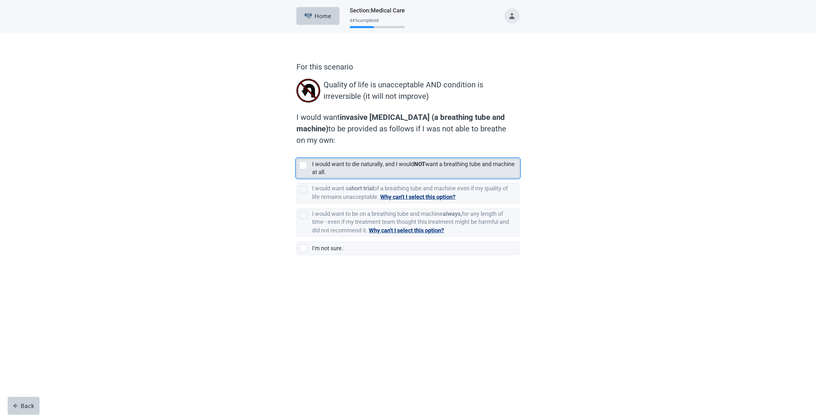
click at [307, 164] on div "[object Object], checkbox, not selected" at bounding box center [304, 166] width 10 height 8
click at [297, 154] on input "I would want to die naturally, and I would NOT want a breathing tube and machin…" at bounding box center [296, 154] width 0 height 0
checkbox input "true"
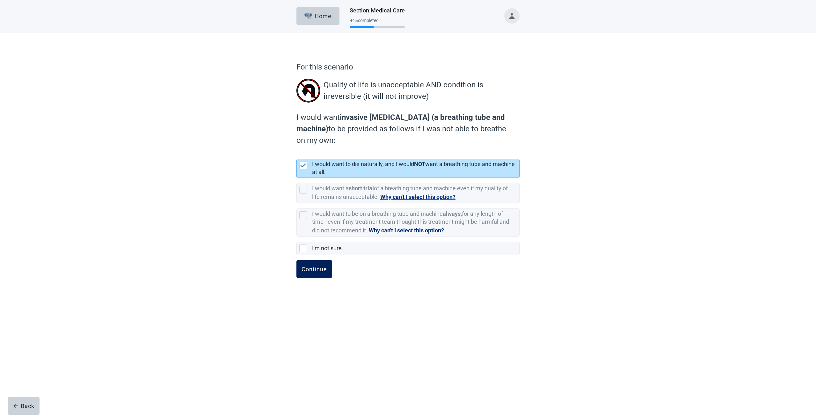
click at [309, 264] on button "Continue" at bounding box center [314, 269] width 36 height 18
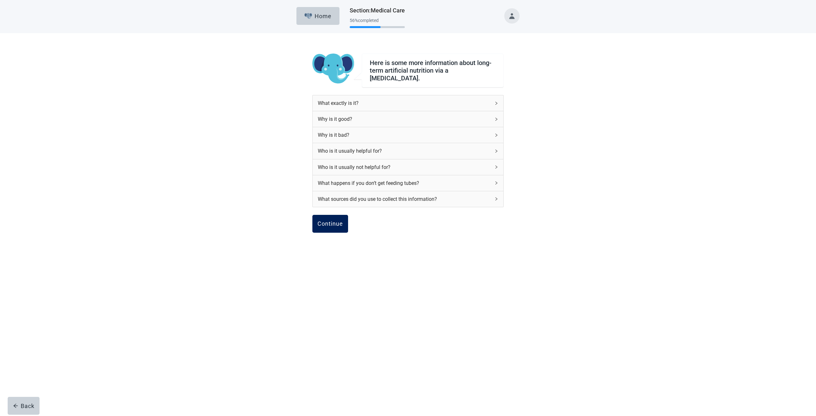
click at [325, 221] on div "Continue" at bounding box center [330, 224] width 26 height 6
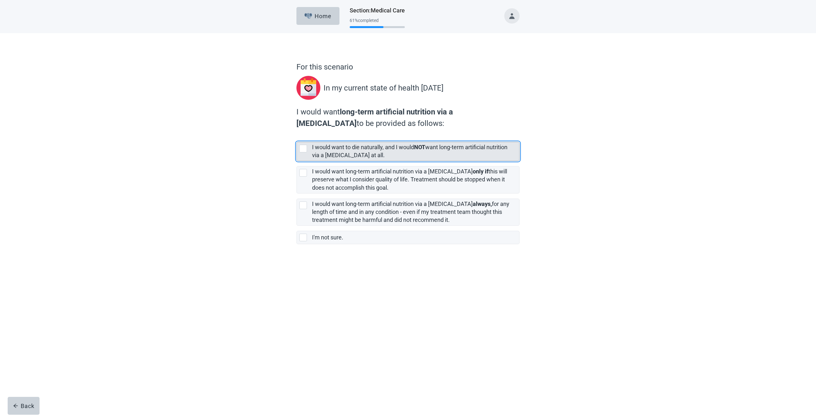
click at [304, 148] on div "[object Object], checkbox, not selected" at bounding box center [303, 149] width 8 height 8
click at [297, 137] on input "I would want to die naturally, and I would NOT want long-term artificial nutrit…" at bounding box center [296, 137] width 0 height 0
checkbox input "true"
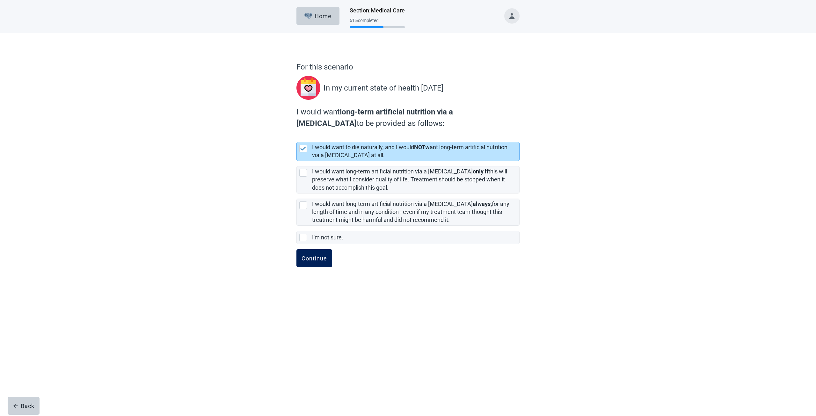
click at [313, 255] on div "Continue" at bounding box center [315, 258] width 26 height 6
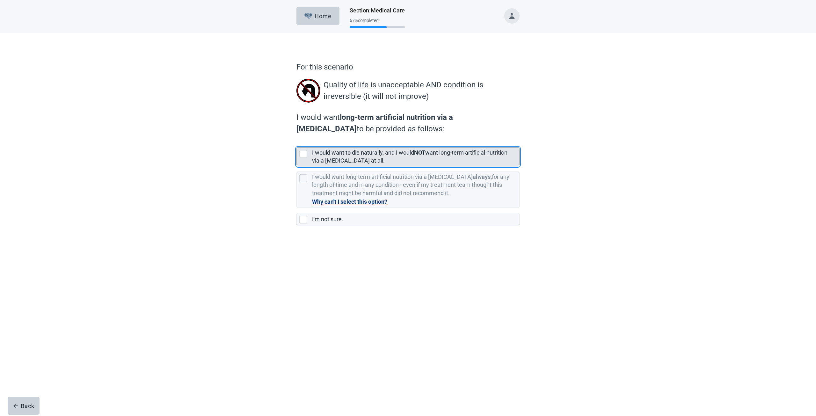
click at [302, 151] on div "[object Object], checkbox, not selected" at bounding box center [303, 154] width 8 height 8
click at [297, 142] on input "I would want to die naturally, and I would NOT want long-term artificial nutrit…" at bounding box center [296, 142] width 0 height 0
checkbox input "true"
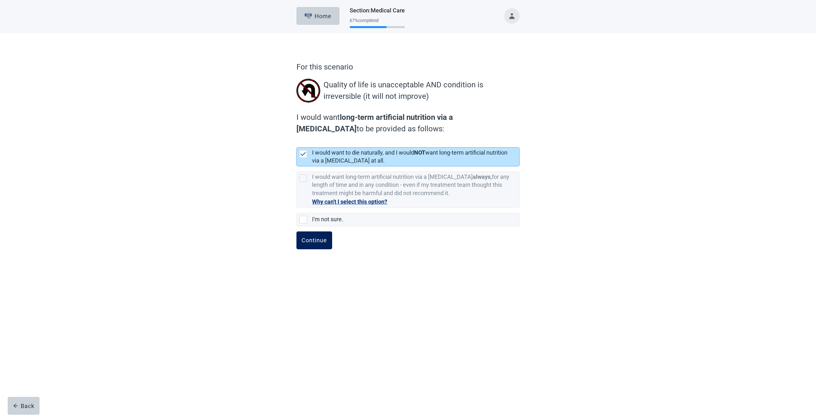
click at [315, 242] on div "Continue" at bounding box center [315, 240] width 26 height 6
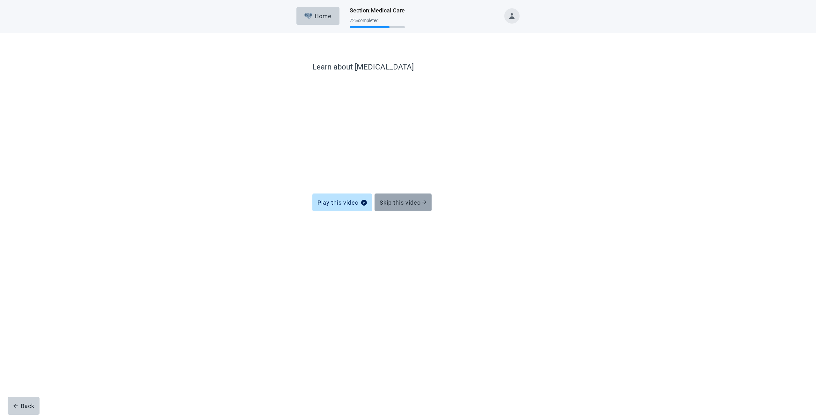
click at [403, 206] on button "Skip this video" at bounding box center [403, 202] width 57 height 18
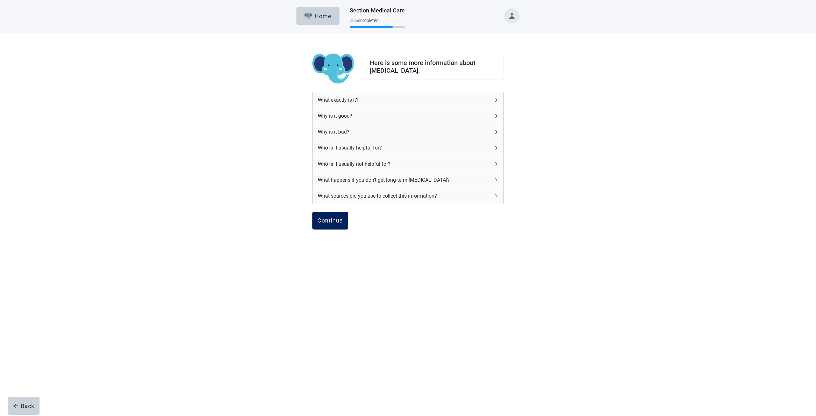
click at [327, 222] on div "Continue" at bounding box center [330, 220] width 26 height 6
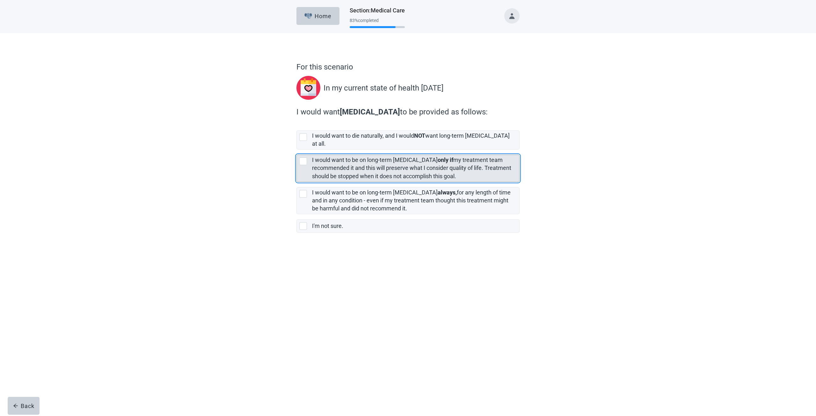
click at [304, 157] on div "[object Object], checkbox, not selected" at bounding box center [303, 161] width 8 height 8
click at [297, 150] on input "I would want to be on long-term [MEDICAL_DATA] only if my treatment team recomm…" at bounding box center [296, 149] width 0 height 0
checkbox input "true"
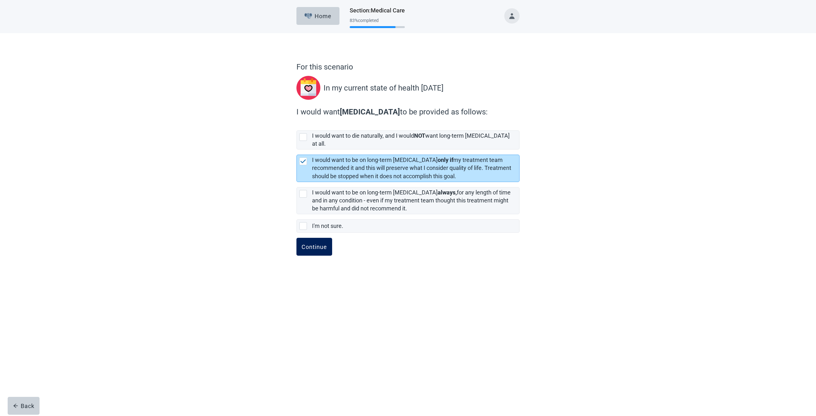
click at [304, 244] on div "Continue" at bounding box center [315, 247] width 26 height 6
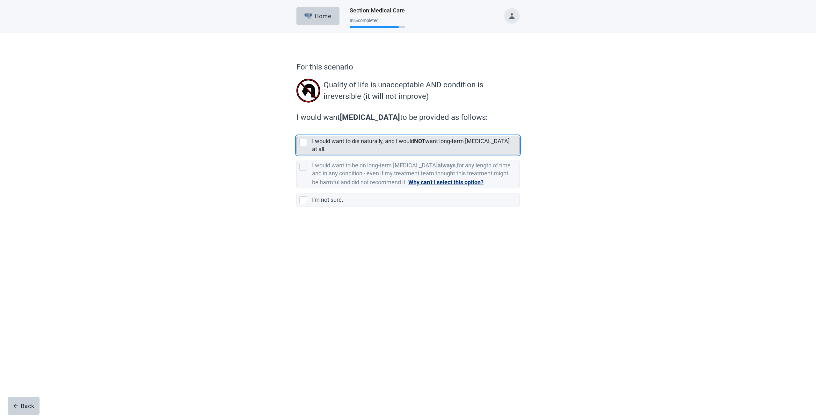
click at [302, 143] on div "[object Object], checkbox, not selected" at bounding box center [303, 143] width 8 height 8
click at [297, 131] on input "I would want to die naturally, and I would NOT want long-term [MEDICAL_DATA] at…" at bounding box center [296, 131] width 0 height 0
checkbox input "true"
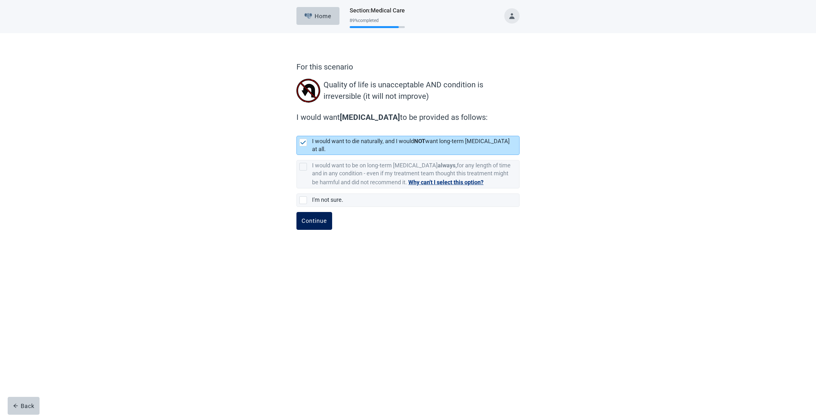
click at [318, 212] on button "Continue" at bounding box center [314, 221] width 36 height 18
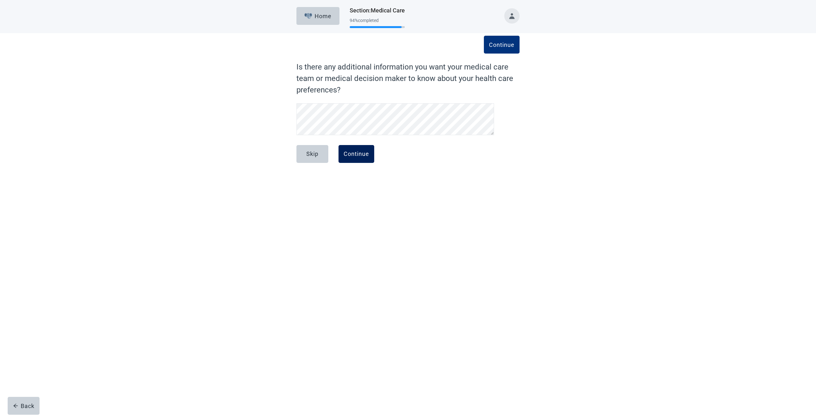
click at [352, 157] on div "Continue" at bounding box center [357, 154] width 26 height 6
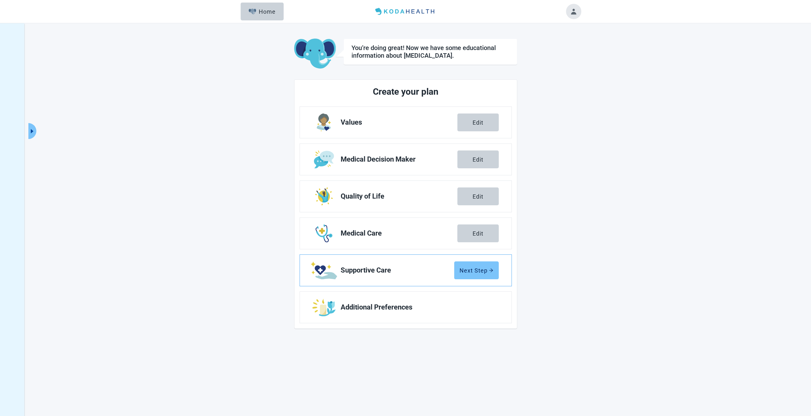
click at [467, 266] on button "Next Step" at bounding box center [476, 270] width 45 height 18
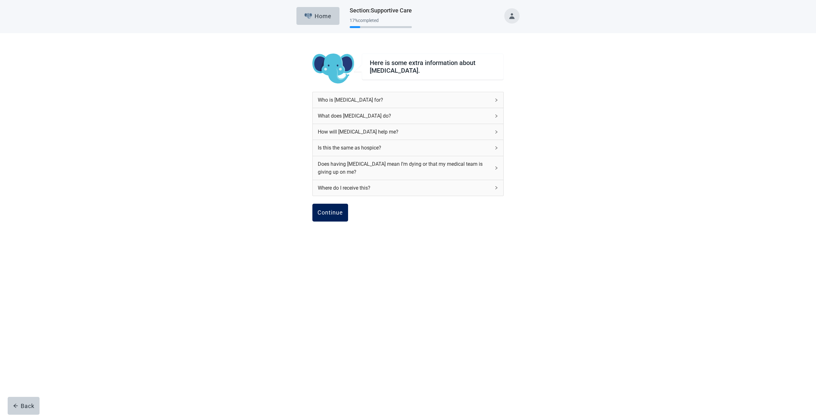
click at [324, 216] on button "Continue" at bounding box center [330, 213] width 36 height 18
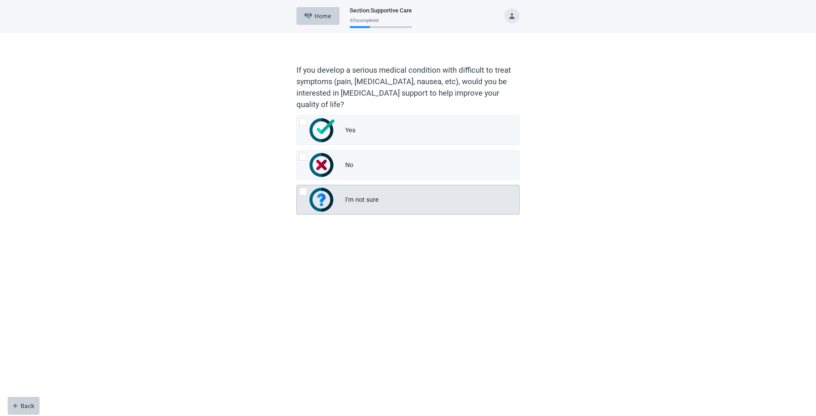
click at [300, 190] on div "I'm not sure, radio button, not checked" at bounding box center [303, 192] width 8 height 8
click at [297, 185] on input "I'm not sure" at bounding box center [296, 185] width 0 height 0
radio input "true"
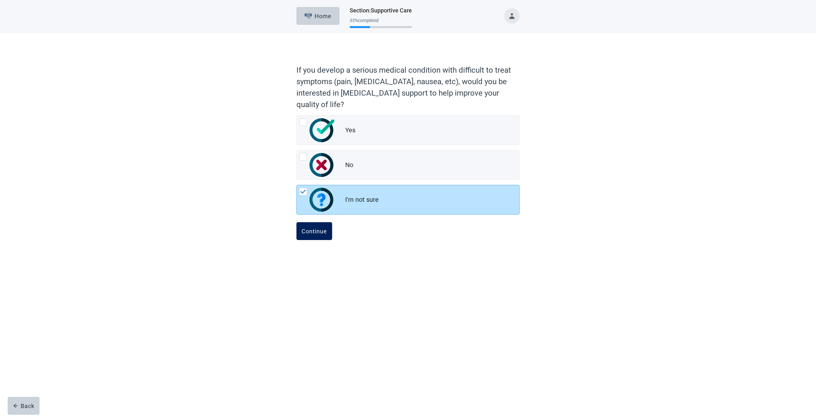
click at [306, 231] on div "Continue" at bounding box center [315, 231] width 26 height 6
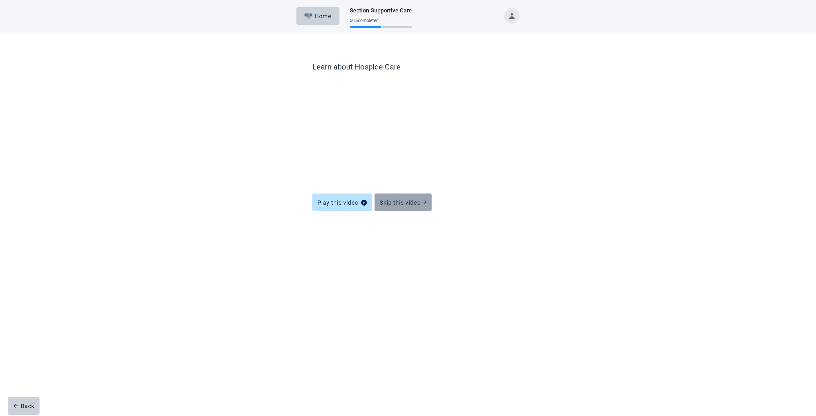
click at [400, 205] on div "Skip this video" at bounding box center [403, 202] width 47 height 6
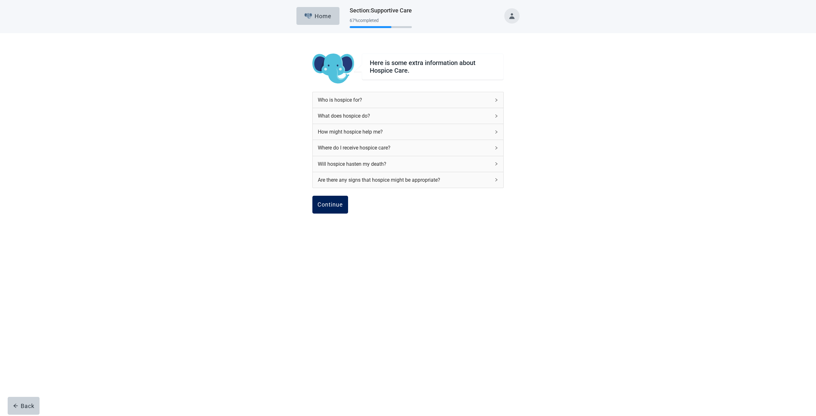
click at [338, 203] on div "Continue" at bounding box center [330, 204] width 26 height 6
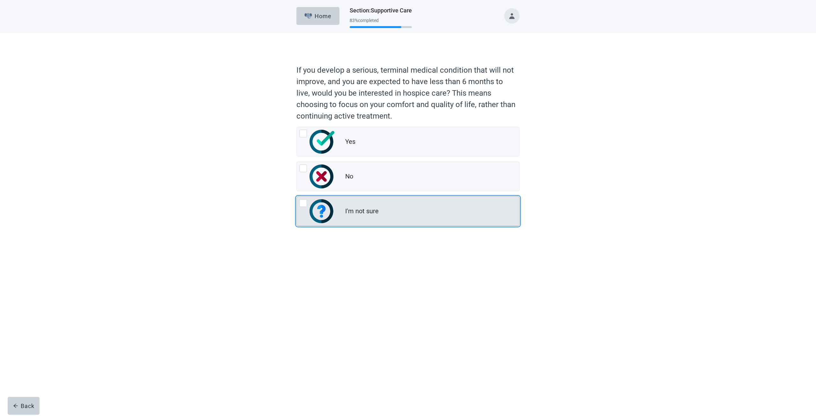
click at [302, 204] on div "I'm not sure, radio button, not checked" at bounding box center [303, 203] width 8 height 8
click at [297, 197] on input "I'm not sure" at bounding box center [296, 196] width 0 height 0
radio input "true"
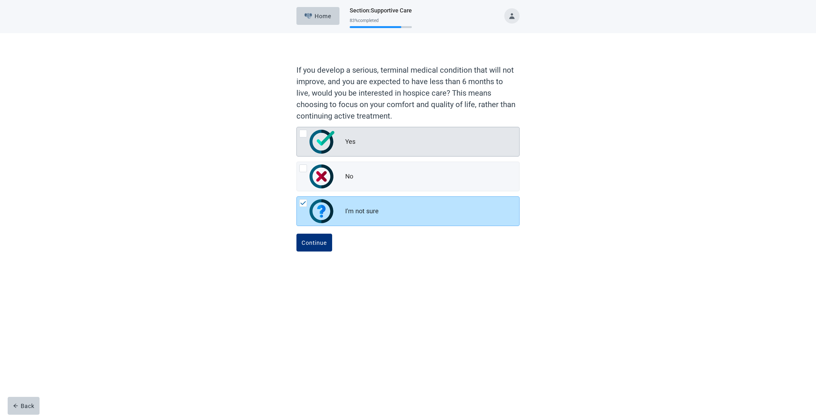
click at [302, 135] on div "Yes, radio button, not checked" at bounding box center [303, 134] width 8 height 8
click at [297, 127] on input "Yes" at bounding box center [296, 127] width 0 height 0
radio input "true"
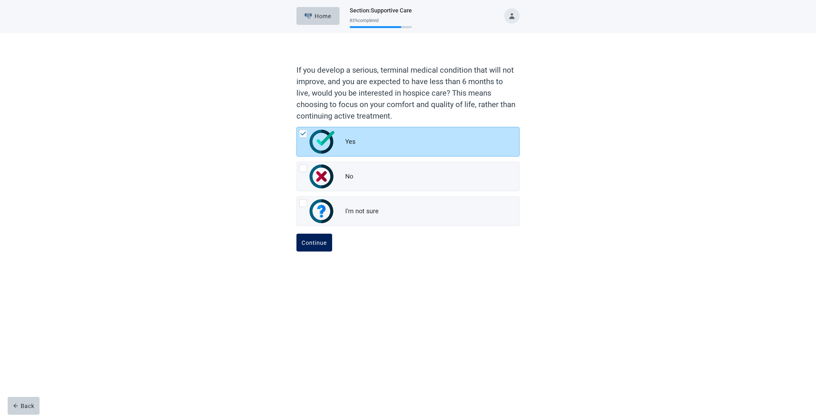
click at [306, 246] on button "Continue" at bounding box center [314, 243] width 36 height 18
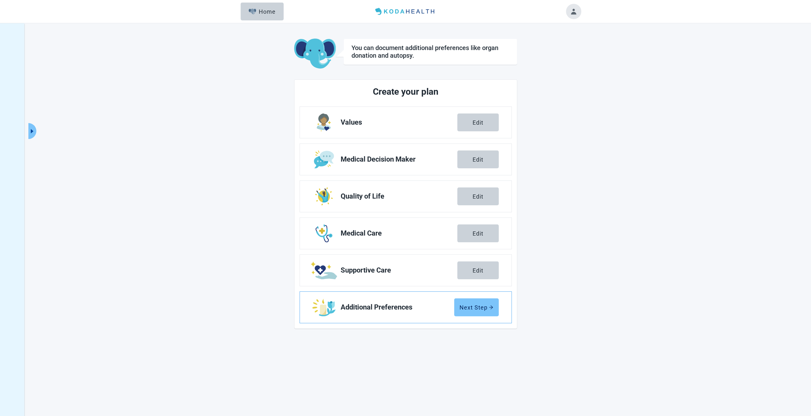
click at [486, 306] on div "Next Step" at bounding box center [477, 307] width 34 height 6
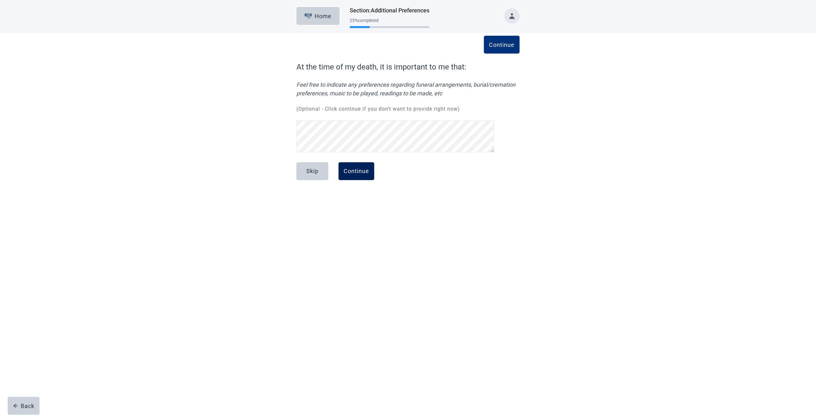
click at [351, 170] on div "Continue" at bounding box center [357, 171] width 26 height 6
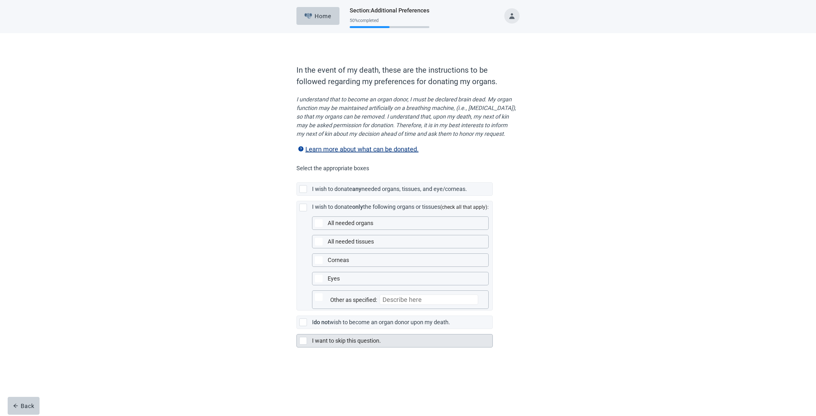
click at [303, 345] on div "Main content" at bounding box center [303, 341] width 8 height 8
click at [305, 365] on div "Continue" at bounding box center [315, 361] width 26 height 6
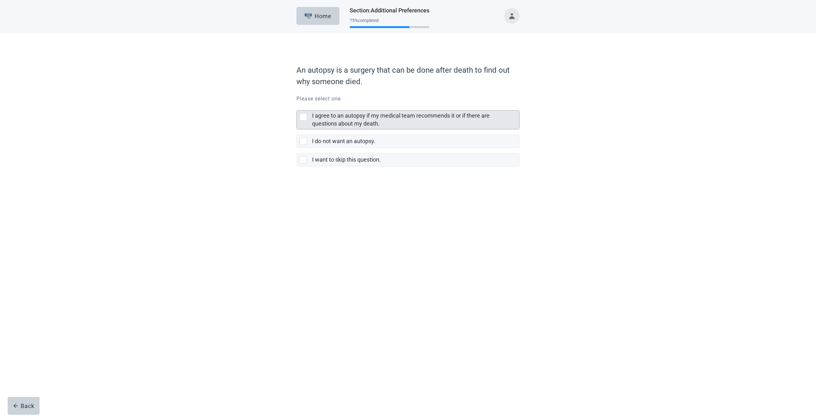
click at [302, 116] on div "I agree to an autopsy if my medical team recommends it or if there are question…" at bounding box center [303, 117] width 8 height 8
click at [297, 106] on input "I agree to an autopsy if my medical team recommends it or if there are question…" at bounding box center [296, 105] width 0 height 0
checkbox input "true"
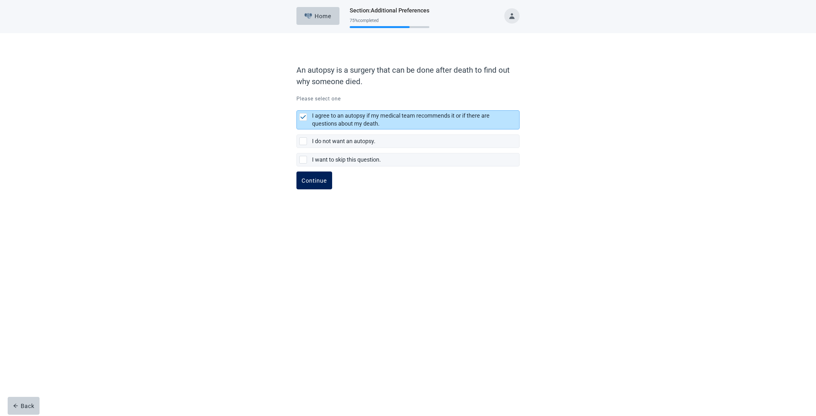
click at [309, 173] on button "Continue" at bounding box center [314, 180] width 36 height 18
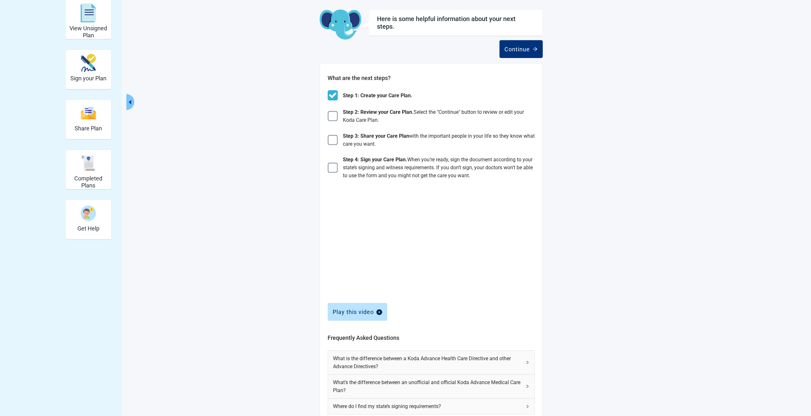
scroll to position [78, 0]
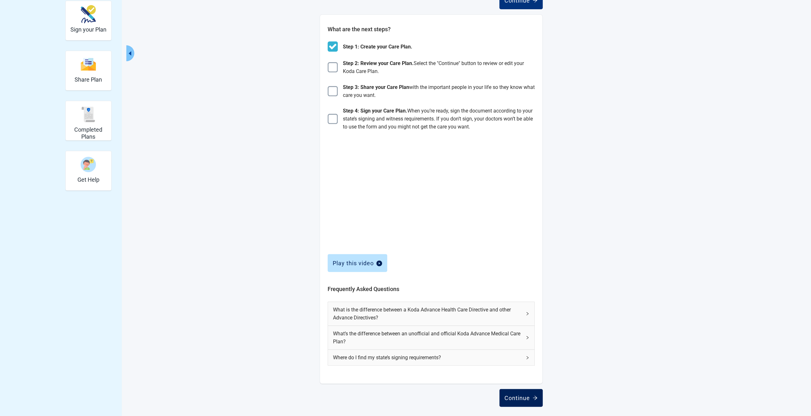
click at [518, 396] on div "Continue" at bounding box center [521, 398] width 33 height 6
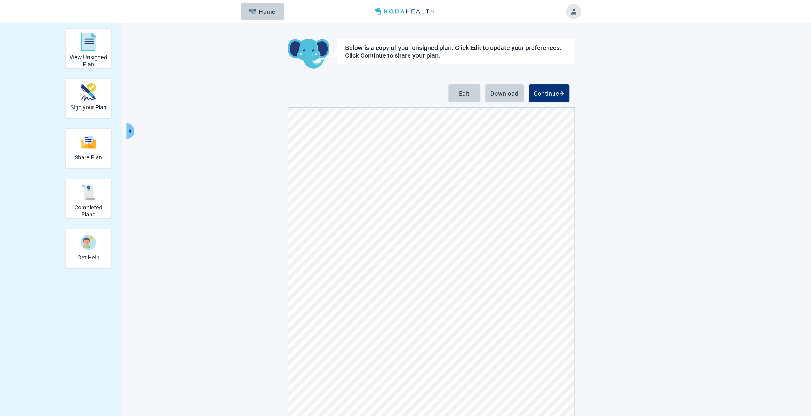
scroll to position [1403, 0]
click at [549, 92] on div "Continue" at bounding box center [549, 93] width 31 height 6
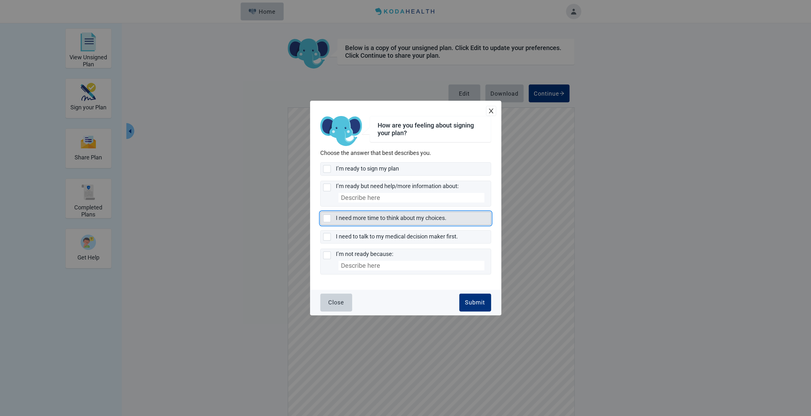
click at [325, 217] on div "I need more time to think about my choices., checkbox, not selected" at bounding box center [327, 219] width 8 height 8
click at [321, 212] on input "I need more time to think about my choices." at bounding box center [320, 212] width 0 height 0
checkbox input "true"
click at [469, 299] on div "Submit" at bounding box center [475, 302] width 20 height 6
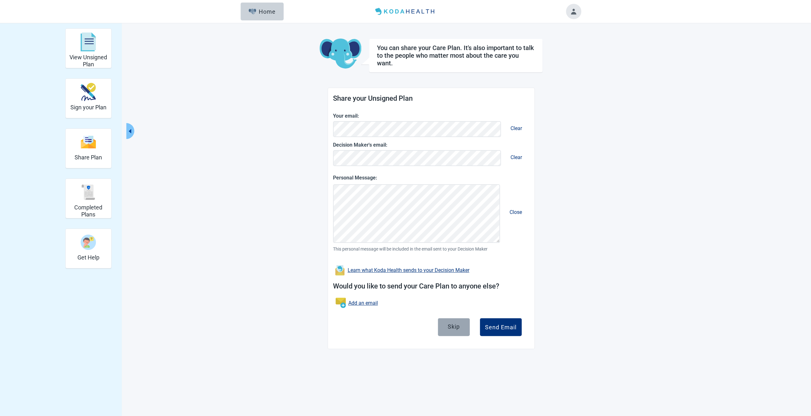
click at [463, 326] on button "Skip" at bounding box center [454, 327] width 32 height 18
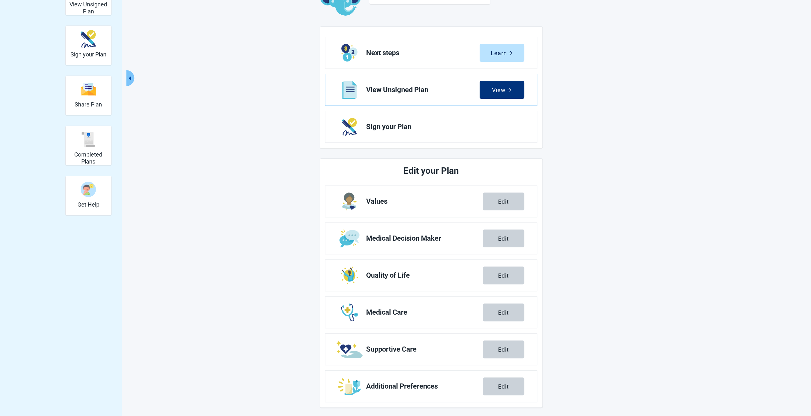
scroll to position [54, 0]
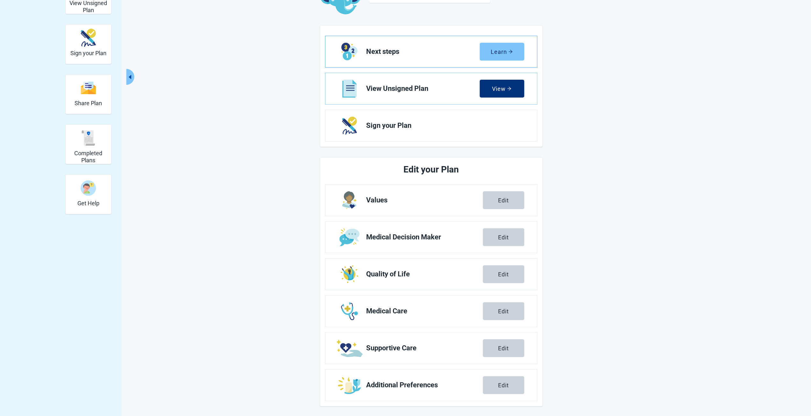
click at [506, 56] on button "Learn" at bounding box center [502, 52] width 45 height 18
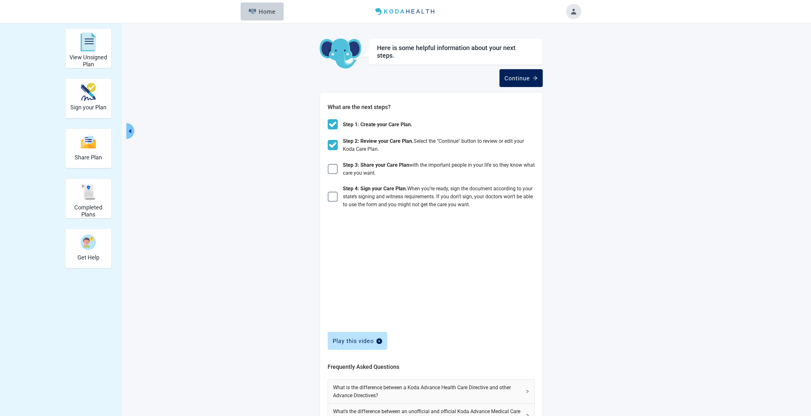
click at [514, 81] on button "Continue" at bounding box center [520, 78] width 43 height 18
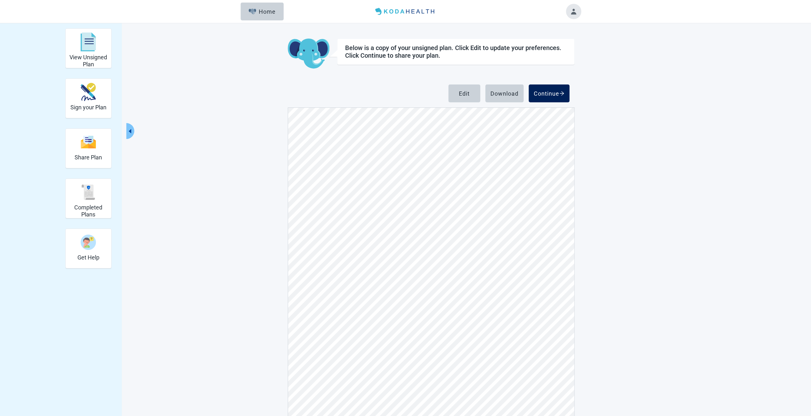
click at [554, 93] on div "Continue" at bounding box center [549, 93] width 31 height 6
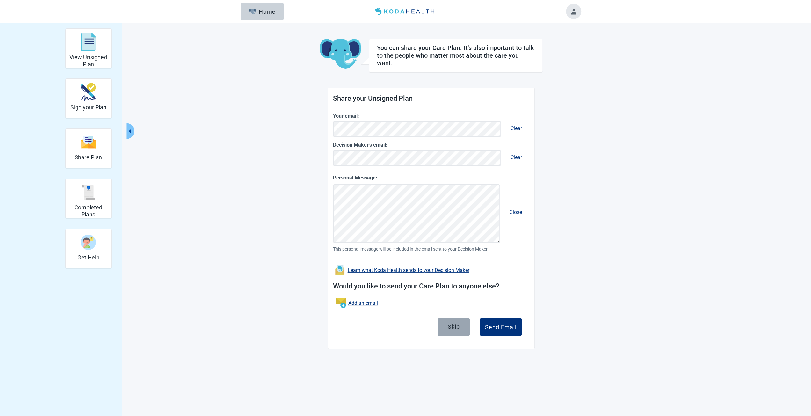
click at [452, 327] on div "Skip" at bounding box center [454, 327] width 12 height 6
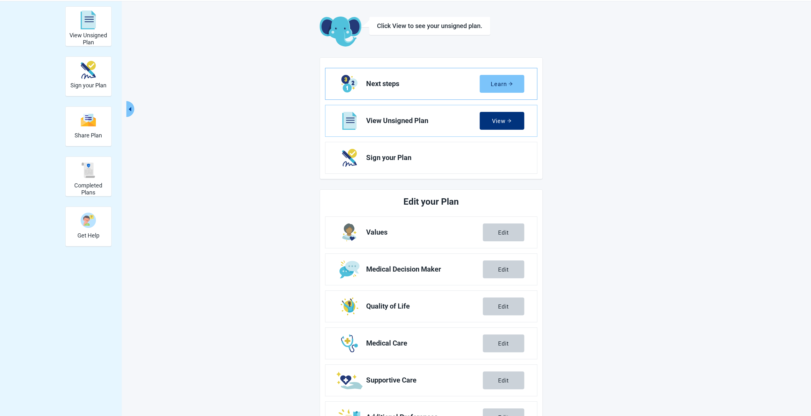
scroll to position [32, 0]
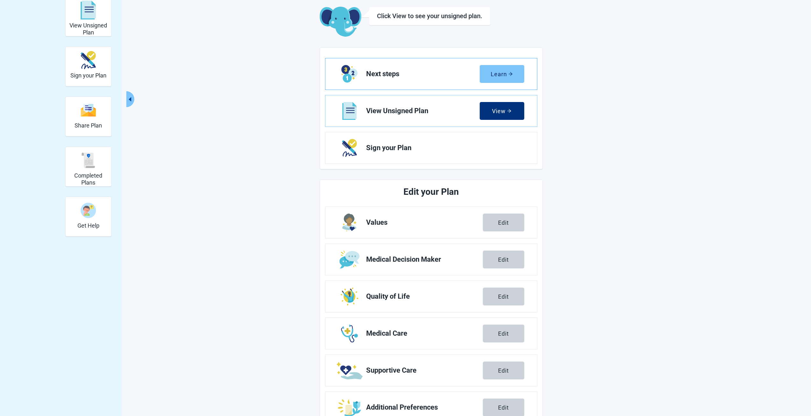
click at [507, 75] on div "Learn" at bounding box center [502, 74] width 22 height 6
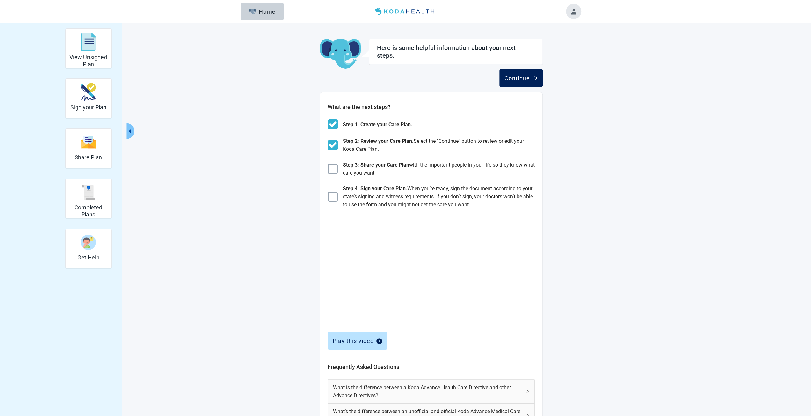
click at [514, 83] on button "Continue" at bounding box center [520, 78] width 43 height 18
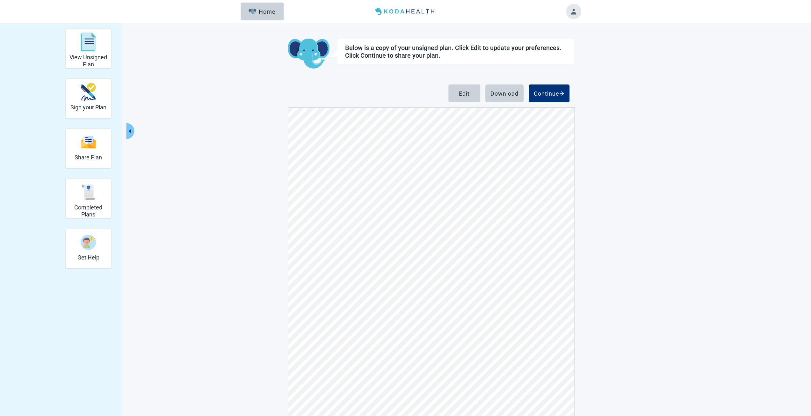
scroll to position [542, 0]
click at [547, 90] on div "Continue" at bounding box center [549, 93] width 31 height 6
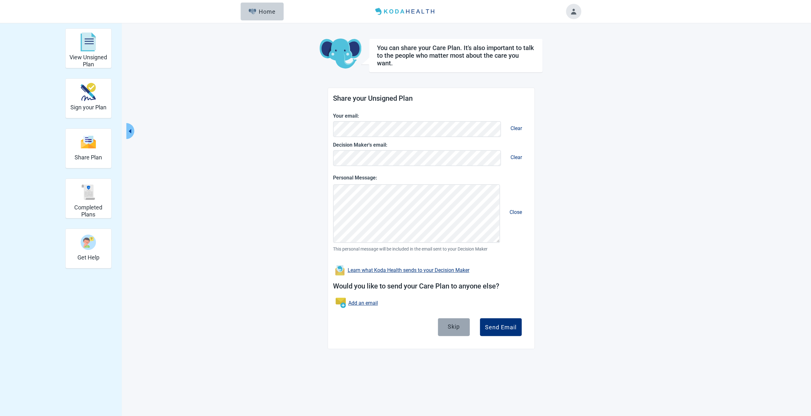
click at [452, 326] on div "Skip" at bounding box center [454, 327] width 12 height 6
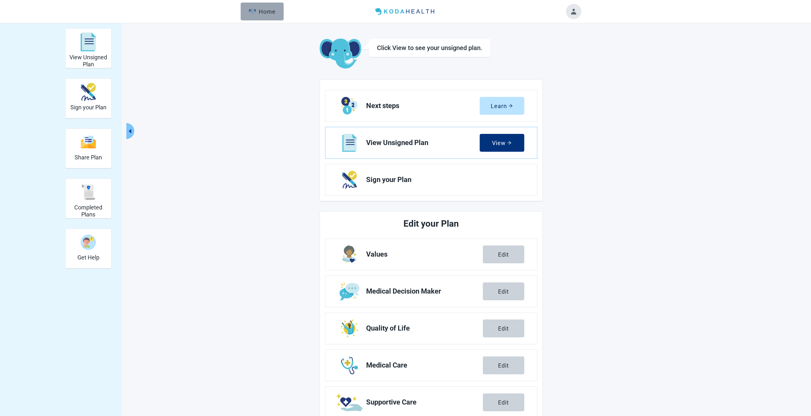
click at [264, 13] on div "Home" at bounding box center [262, 11] width 27 height 6
click at [575, 11] on button "Toggle account menu" at bounding box center [573, 11] width 15 height 15
click at [556, 82] on span "Logout" at bounding box center [561, 80] width 16 height 6
